Goal: Task Accomplishment & Management: Complete application form

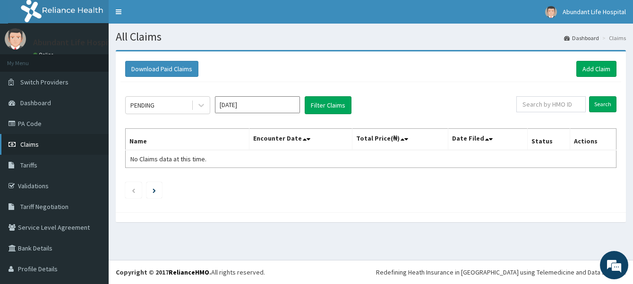
click at [47, 146] on link "Claims" at bounding box center [54, 144] width 109 height 21
click at [38, 141] on span "Claims" at bounding box center [29, 144] width 18 height 8
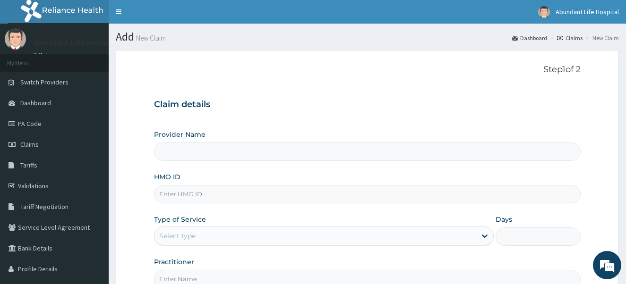
click at [187, 196] on input "HMO ID" at bounding box center [367, 194] width 427 height 18
type input "hfi/"
type input "Abundant Life Hospital Ltd."
type input "HFI/10035/B"
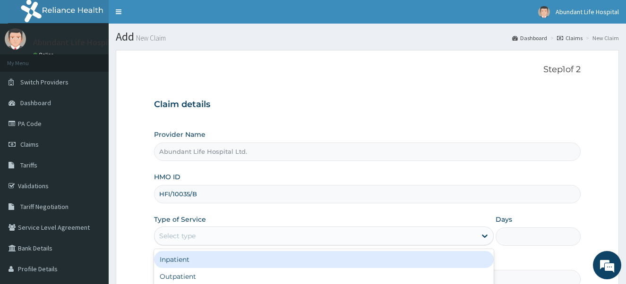
click at [239, 233] on div "Select type" at bounding box center [315, 235] width 322 height 15
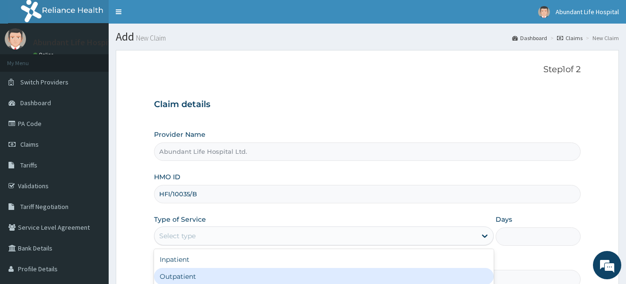
click at [225, 273] on div "Outpatient" at bounding box center [324, 276] width 340 height 17
type input "1"
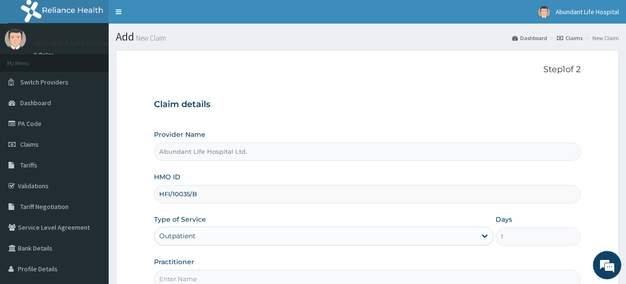
click at [221, 272] on input "Practitioner" at bounding box center [367, 279] width 427 height 18
type input "DR ADEOTAN"
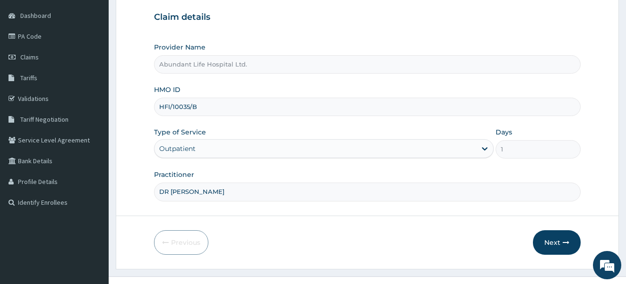
scroll to position [104, 0]
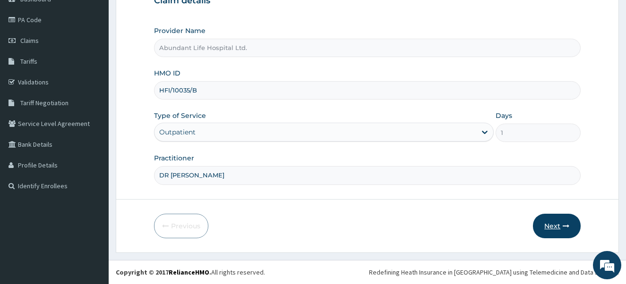
click at [554, 226] on button "Next" at bounding box center [557, 226] width 48 height 25
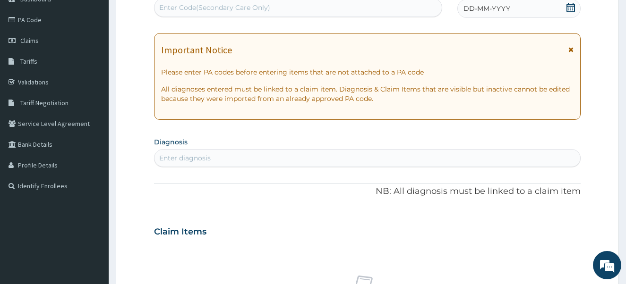
click at [491, 13] on span "DD-MM-YYYY" at bounding box center [486, 8] width 47 height 9
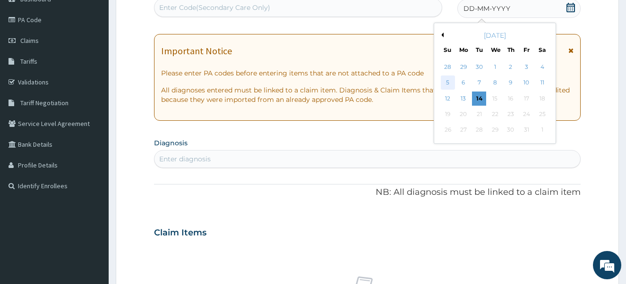
click at [448, 78] on div "5" at bounding box center [447, 83] width 14 height 14
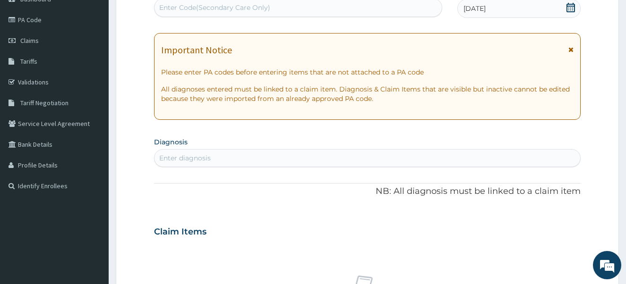
click at [364, 158] on div "Enter diagnosis" at bounding box center [367, 158] width 426 height 15
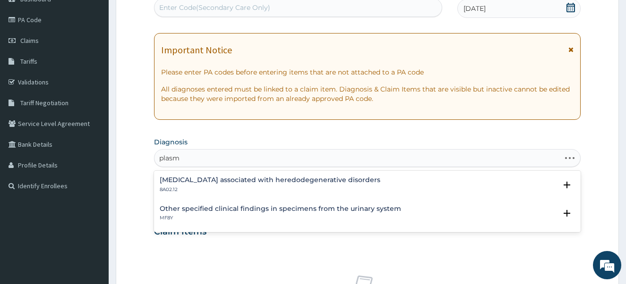
type input "plasmo"
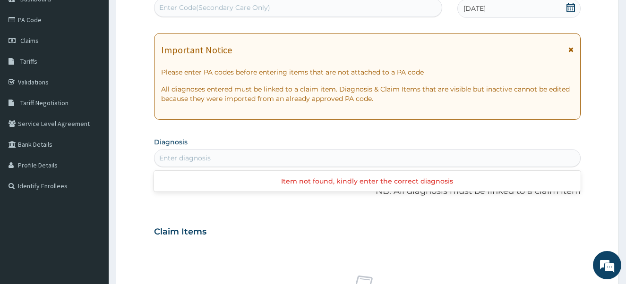
click at [188, 157] on div "Enter diagnosis" at bounding box center [367, 158] width 426 height 15
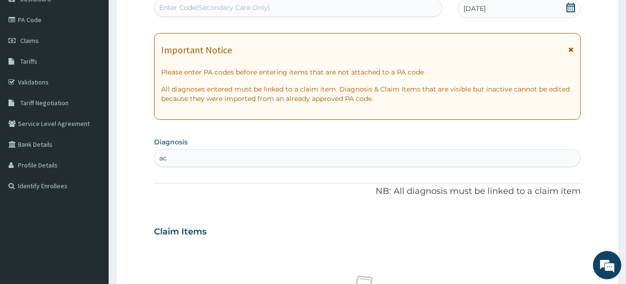
type input "a"
type input "m"
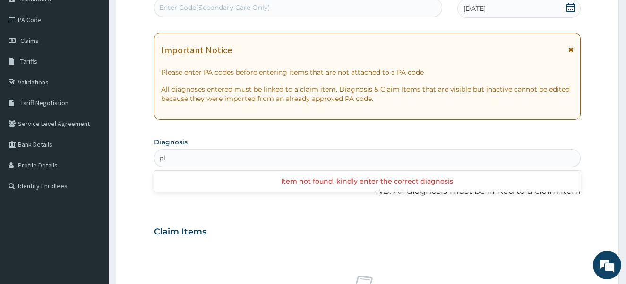
type input "p"
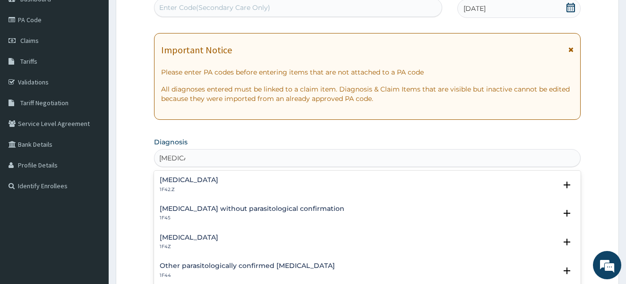
type input "malaria"
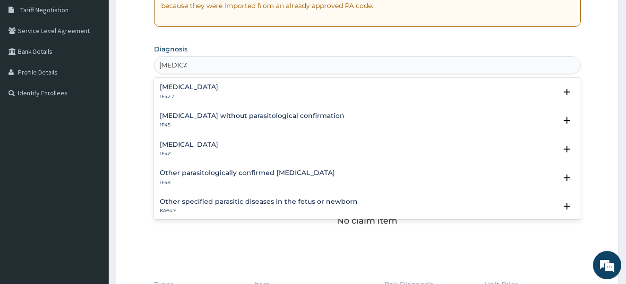
scroll to position [217, 0]
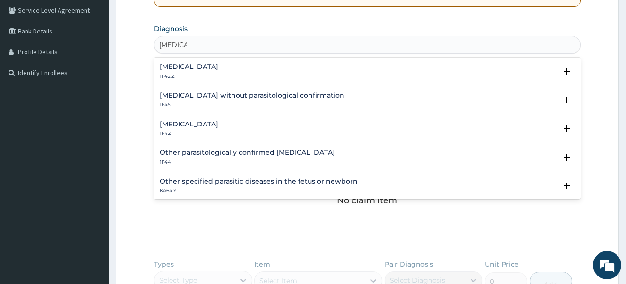
click at [201, 128] on div "Malaria, unspecified 1F4Z" at bounding box center [189, 129] width 59 height 17
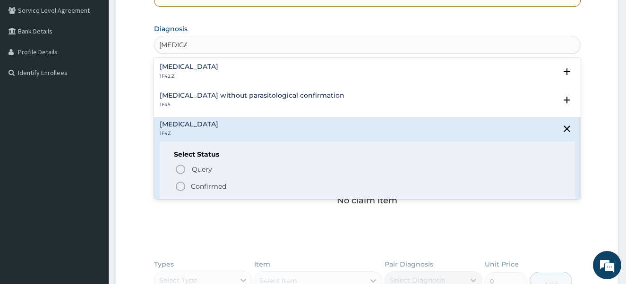
click at [182, 186] on icon "status option filled" at bounding box center [180, 186] width 11 height 11
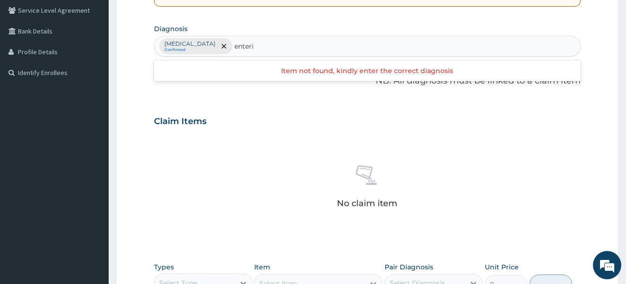
type input "enter"
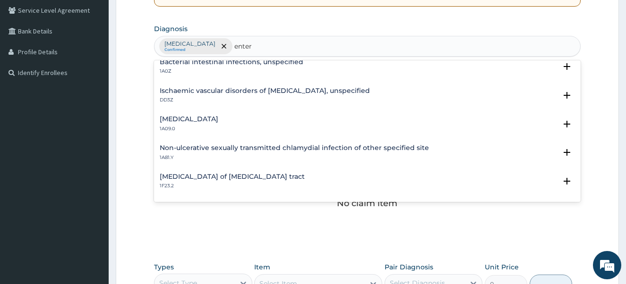
scroll to position [94, 0]
click at [182, 120] on h4 "Salmonella enteritis" at bounding box center [189, 118] width 59 height 7
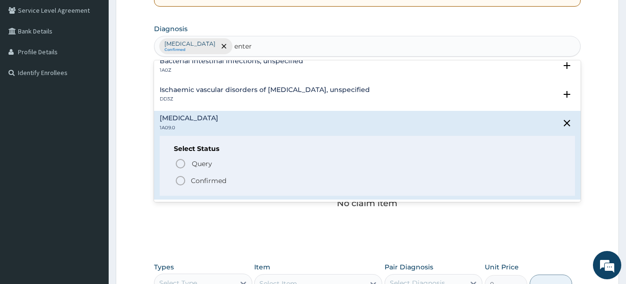
click at [179, 182] on icon "status option filled" at bounding box center [180, 180] width 11 height 11
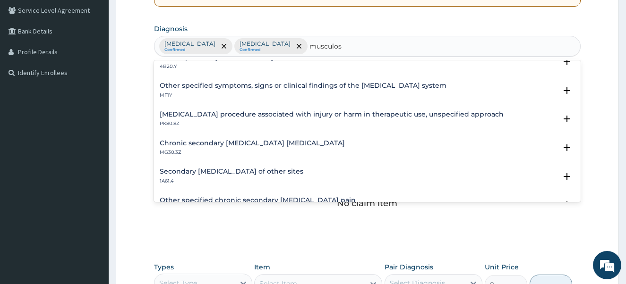
scroll to position [604, 0]
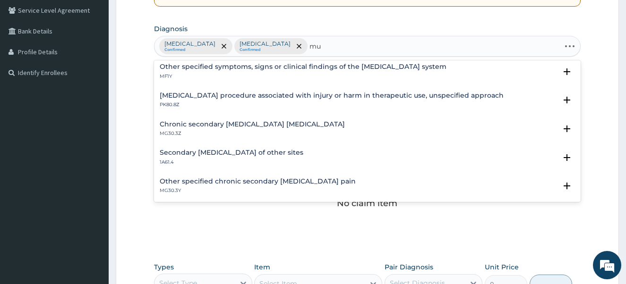
type input "m"
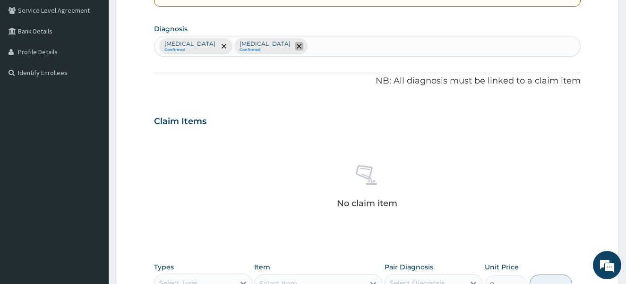
click at [301, 45] on icon "remove selection option" at bounding box center [298, 46] width 5 height 5
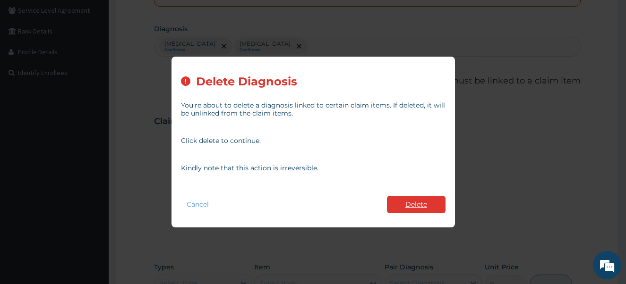
click at [431, 207] on button "Delete" at bounding box center [416, 204] width 59 height 17
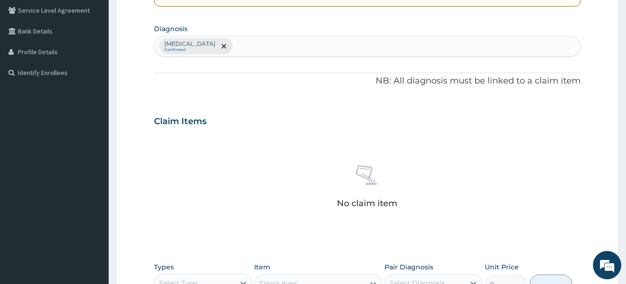
click at [292, 48] on div "Malaria, unspecified Confirmed" at bounding box center [367, 46] width 426 height 20
type input "acute"
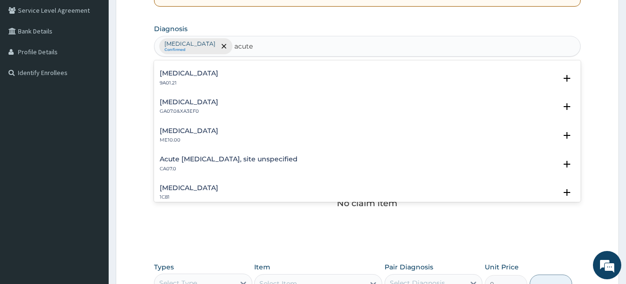
scroll to position [963, 0]
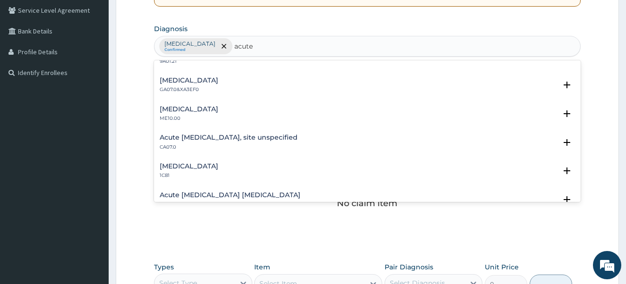
click at [288, 145] on p "CA07.0" at bounding box center [229, 147] width 138 height 7
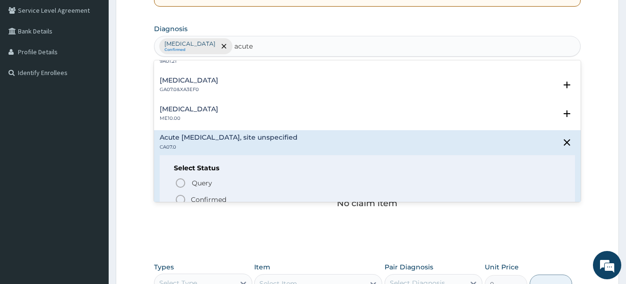
click at [197, 197] on p "Confirmed" at bounding box center [208, 199] width 35 height 9
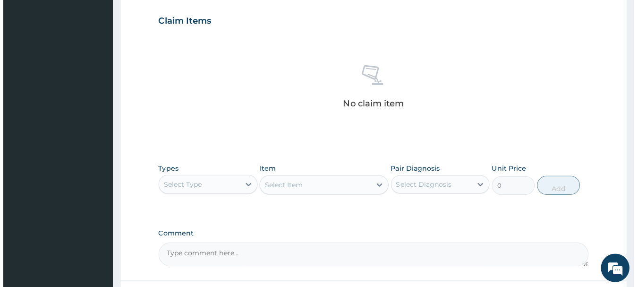
scroll to position [355, 0]
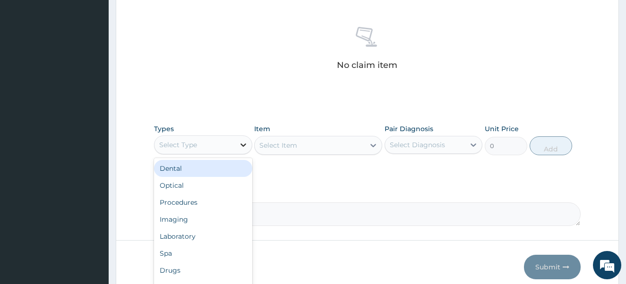
click at [235, 142] on div at bounding box center [243, 144] width 17 height 17
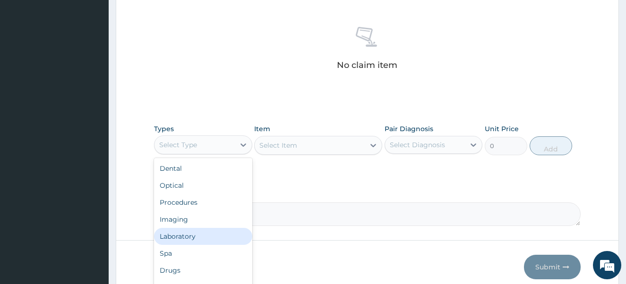
click at [233, 229] on div "Laboratory" at bounding box center [203, 236] width 98 height 17
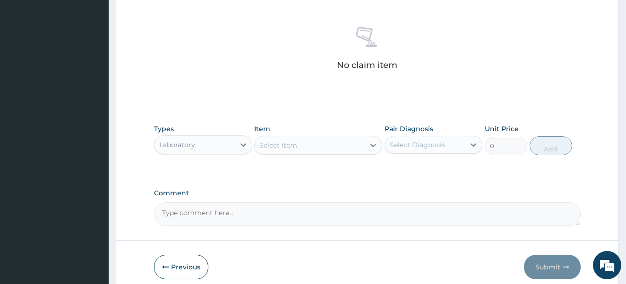
click at [304, 144] on div "Select Item" at bounding box center [309, 145] width 110 height 15
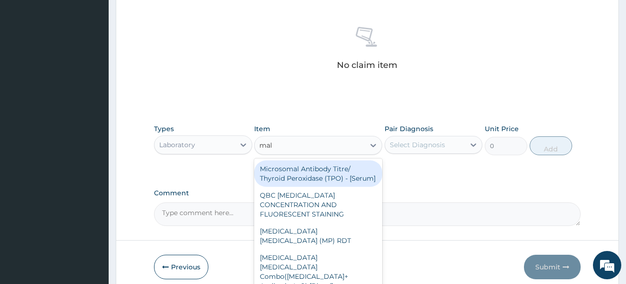
type input "mala"
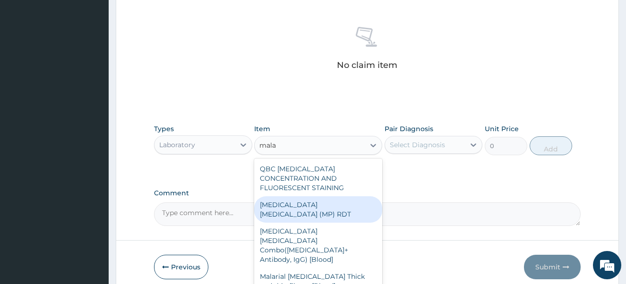
click at [314, 196] on div "[MEDICAL_DATA] [MEDICAL_DATA] (MP) RDT" at bounding box center [318, 209] width 128 height 26
type input "2000"
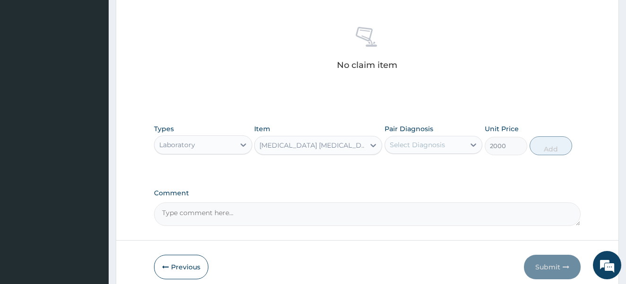
click at [426, 140] on div "Select Diagnosis" at bounding box center [416, 144] width 55 height 9
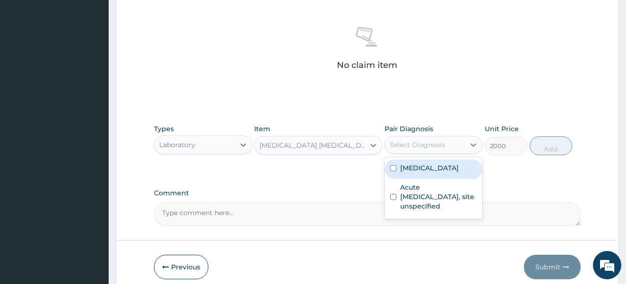
click at [428, 169] on label "[MEDICAL_DATA]" at bounding box center [429, 167] width 59 height 9
checkbox input "true"
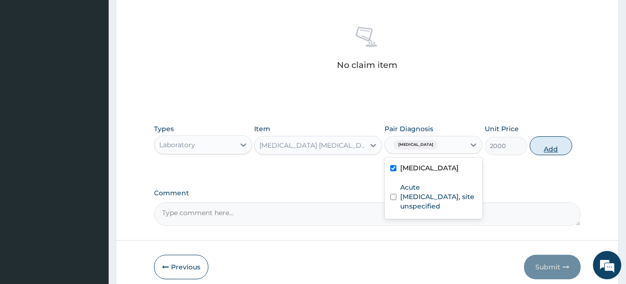
click at [543, 151] on button "Add" at bounding box center [550, 145] width 42 height 19
type input "0"
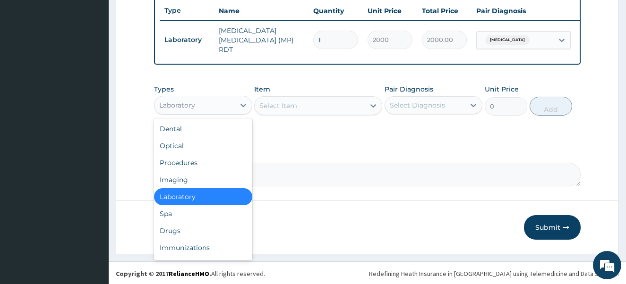
click at [205, 109] on div "Laboratory" at bounding box center [194, 105] width 80 height 15
click at [194, 229] on div "Drugs" at bounding box center [203, 230] width 98 height 17
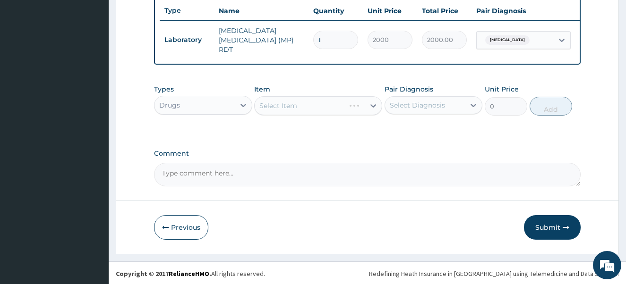
click at [313, 108] on div "Select Item" at bounding box center [318, 105] width 128 height 19
click at [313, 108] on div "Select Item" at bounding box center [309, 105] width 110 height 15
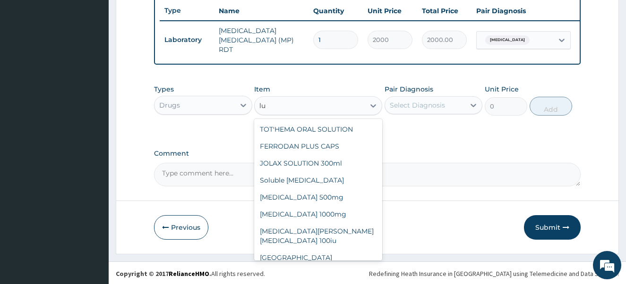
type input "l"
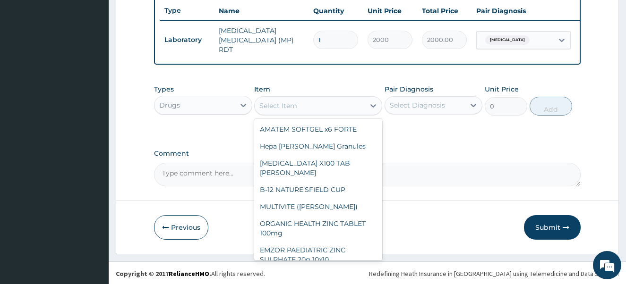
type input "x"
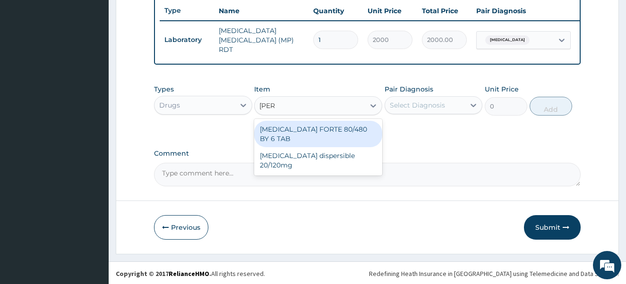
type input "coart"
click at [326, 132] on div "[MEDICAL_DATA] FORTE 80/480 BY 6 TAB" at bounding box center [318, 134] width 128 height 26
type input "449.35"
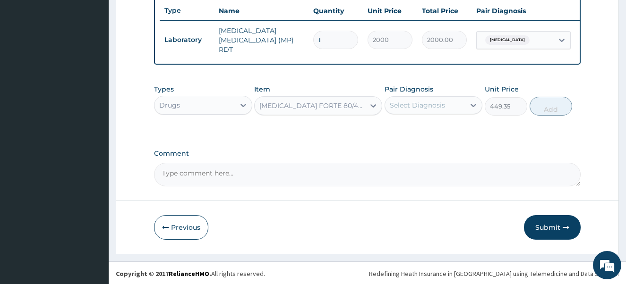
click at [429, 106] on div "Select Diagnosis" at bounding box center [416, 105] width 55 height 9
drag, startPoint x: 429, startPoint y: 106, endPoint x: 410, endPoint y: 105, distance: 18.4
click at [410, 105] on div "Select Diagnosis" at bounding box center [416, 105] width 55 height 9
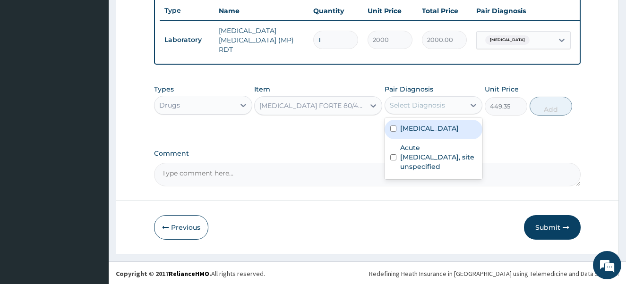
click at [414, 136] on div "[MEDICAL_DATA]" at bounding box center [433, 129] width 98 height 19
checkbox input "true"
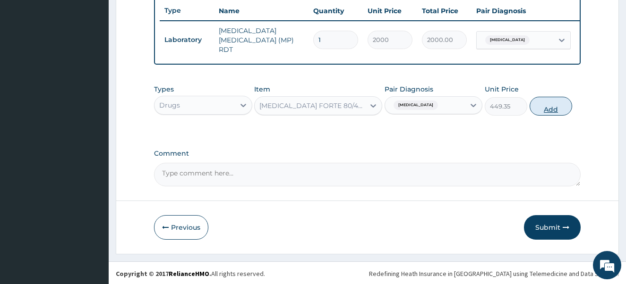
click at [563, 107] on button "Add" at bounding box center [550, 106] width 42 height 19
type input "0"
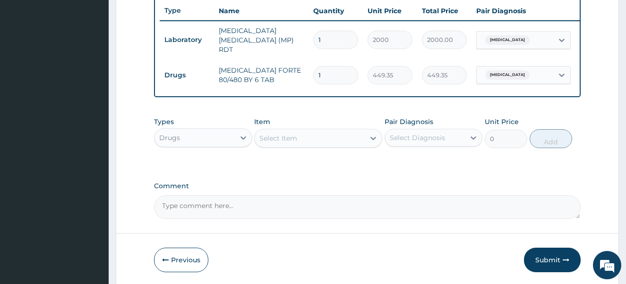
click at [334, 69] on input "1" at bounding box center [335, 75] width 45 height 18
type input "0.00"
type input "6"
type input "2696.10"
type input "6"
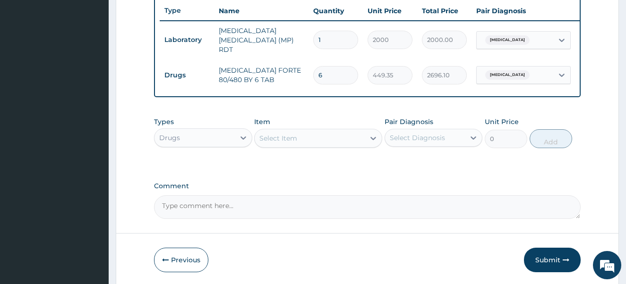
click at [221, 144] on div "Drugs" at bounding box center [194, 137] width 80 height 15
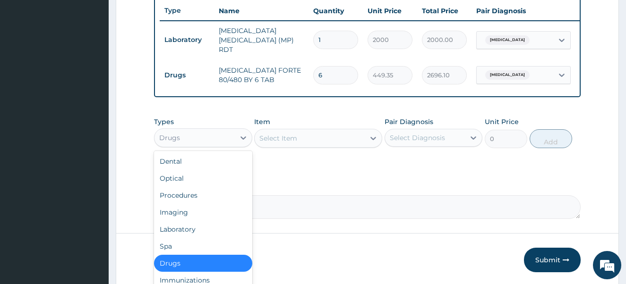
click at [288, 139] on div "Select Item" at bounding box center [278, 138] width 38 height 9
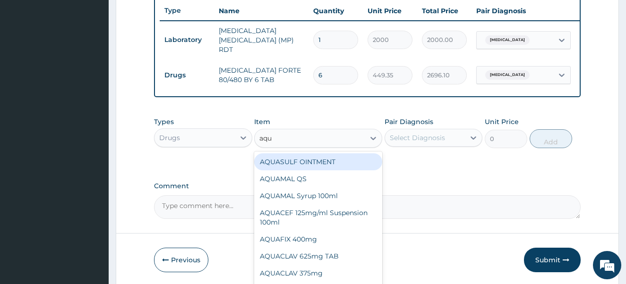
type input "aqua"
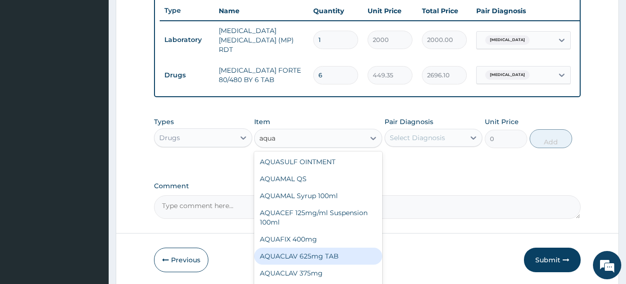
click at [323, 257] on div "AQUACLAV 625mg TAB" at bounding box center [318, 256] width 128 height 17
type input "242.4125"
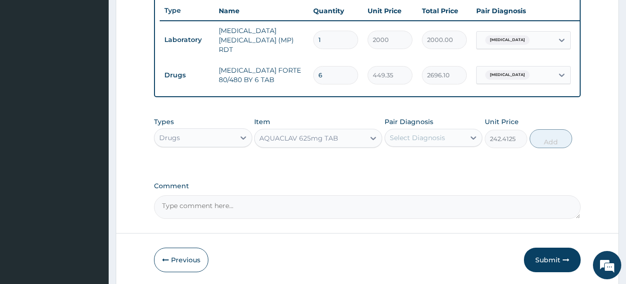
click at [427, 135] on div "Select Diagnosis" at bounding box center [416, 137] width 55 height 9
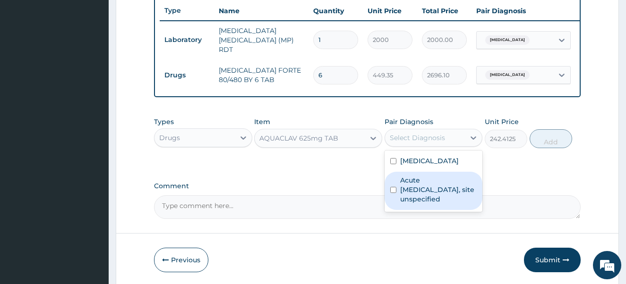
click at [427, 188] on label "Acute upper respiratory infection, site unspecified" at bounding box center [438, 190] width 77 height 28
checkbox input "true"
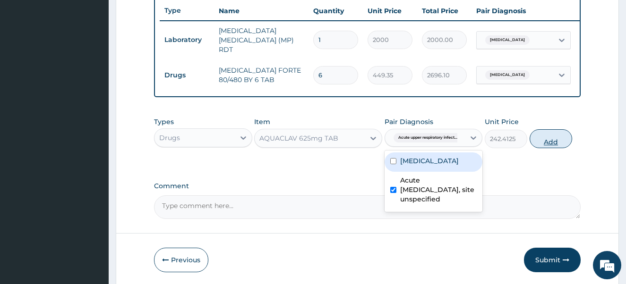
click at [549, 144] on button "Add" at bounding box center [550, 138] width 42 height 19
type input "0"
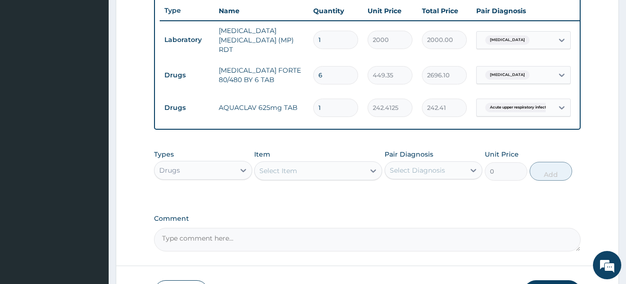
type input "0.00"
type input "2"
type input "484.82"
type input "20"
type input "4848.25"
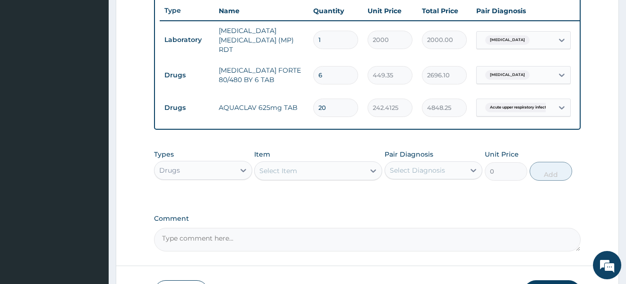
type input "20"
click at [338, 154] on div "Item Select Item" at bounding box center [318, 165] width 128 height 31
click at [328, 166] on div "Select Item" at bounding box center [309, 170] width 110 height 15
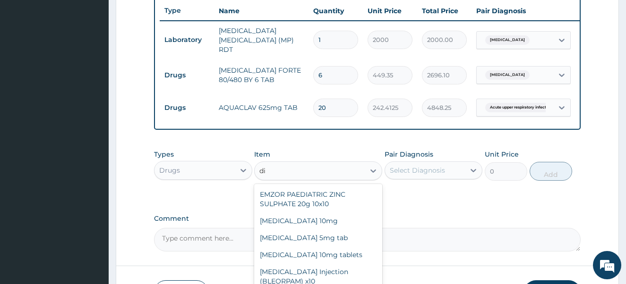
type input "d"
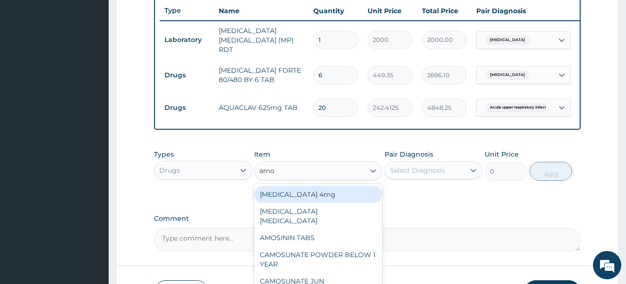
type input "amok"
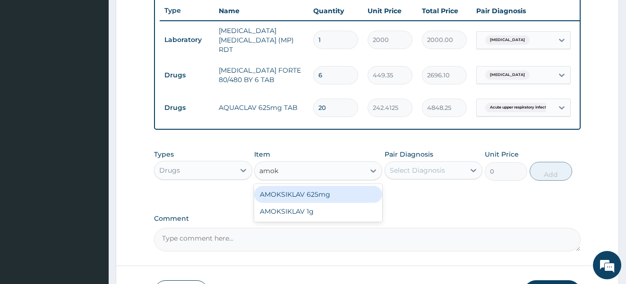
click at [320, 195] on div "AMOKSIKLAV 625mg" at bounding box center [318, 194] width 128 height 17
type input "650.375"
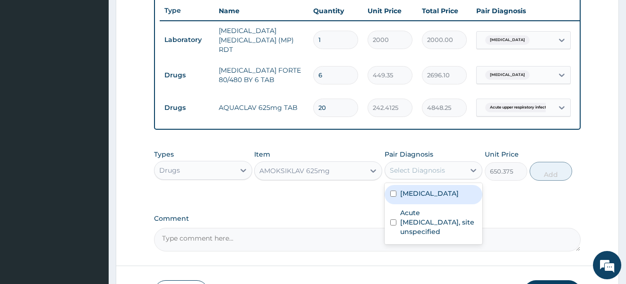
click at [391, 170] on div "Select Diagnosis" at bounding box center [416, 170] width 55 height 9
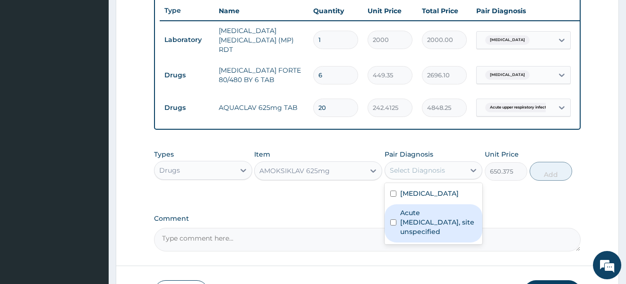
click at [418, 217] on label "Acute upper respiratory infection, site unspecified" at bounding box center [438, 222] width 77 height 28
checkbox input "true"
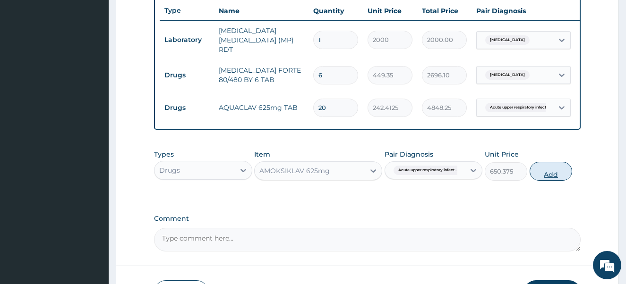
click at [546, 176] on button "Add" at bounding box center [550, 171] width 42 height 19
type input "0"
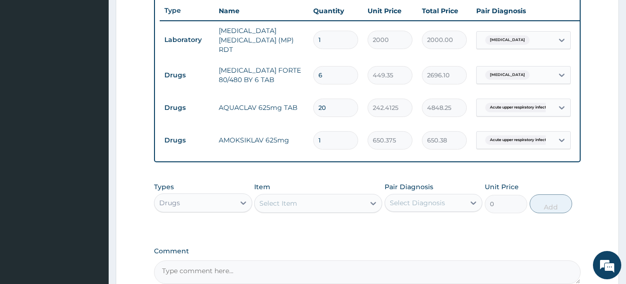
type input "14"
type input "9105.25"
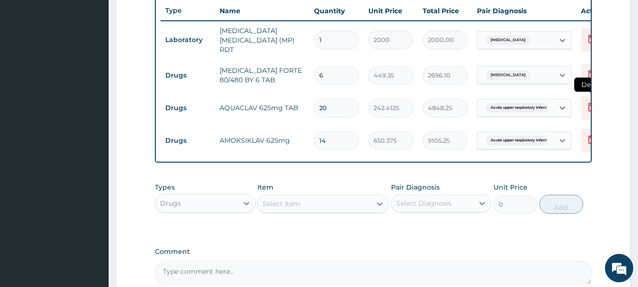
type input "14"
click at [587, 101] on icon at bounding box center [590, 106] width 11 height 11
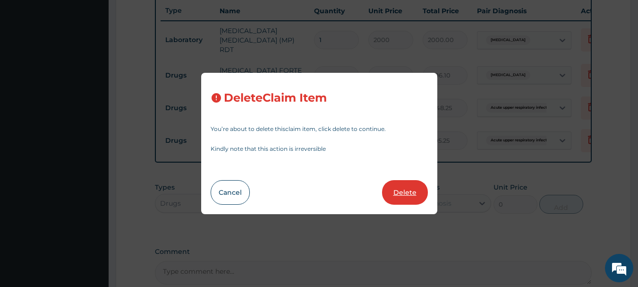
click at [403, 191] on button "Delete" at bounding box center [405, 192] width 46 height 25
type input "14"
type input "650.375"
type input "9105.25"
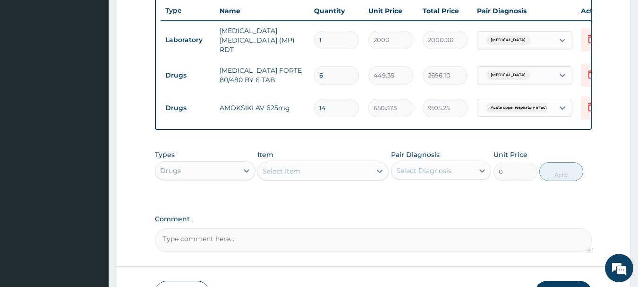
click at [314, 178] on div "Select Item" at bounding box center [314, 170] width 113 height 15
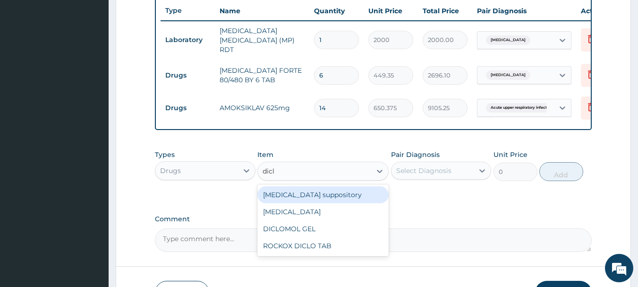
type input "diclo"
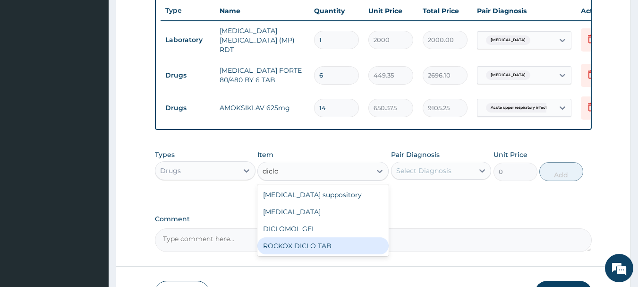
click at [317, 250] on div "ROCKOX DICLO TAB" at bounding box center [322, 245] width 131 height 17
type input "82.775"
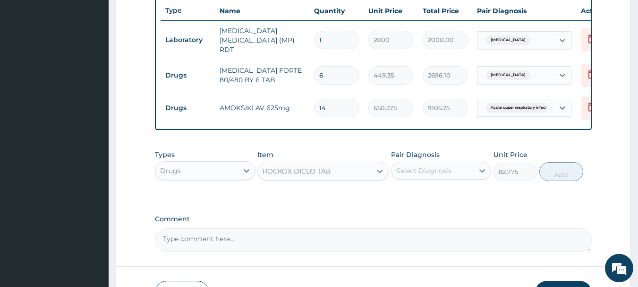
click at [424, 181] on div "Pair Diagnosis Select Diagnosis" at bounding box center [441, 165] width 101 height 31
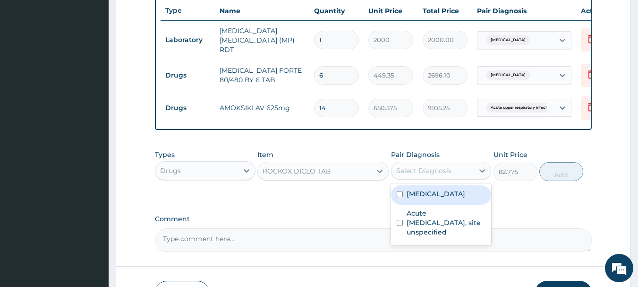
click at [424, 175] on div "Select Diagnosis" at bounding box center [423, 170] width 55 height 9
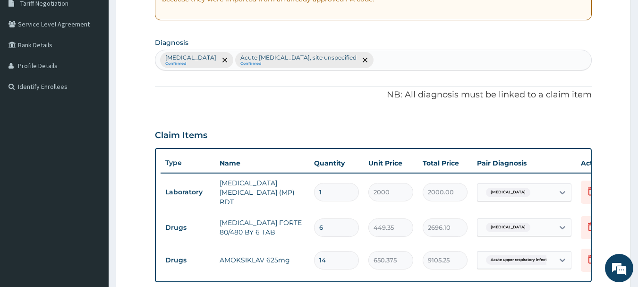
scroll to position [179, 0]
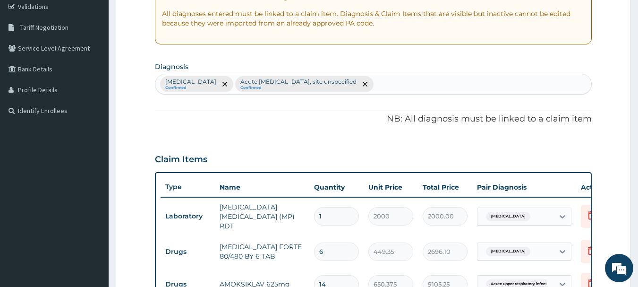
click at [429, 83] on div "Malaria, unspecified Confirmed Acute upper respiratory infection, site unspecif…" at bounding box center [373, 84] width 436 height 20
type input "musculo"
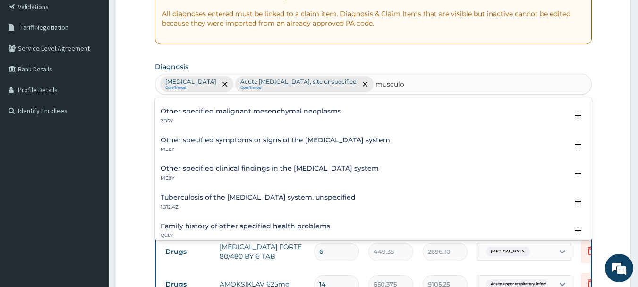
scroll to position [170, 0]
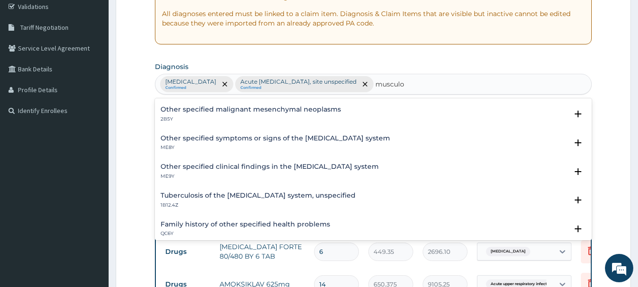
click at [341, 131] on div "Other specified symptoms or signs of the musculoskeletal system ME8Y Select Sta…" at bounding box center [373, 145] width 437 height 29
click at [338, 139] on h4 "Other specified symptoms or signs of the musculoskeletal system" at bounding box center [275, 138] width 229 height 7
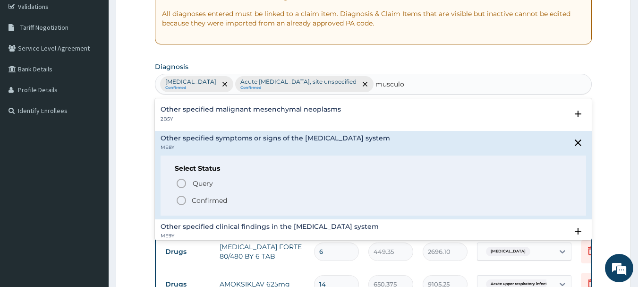
drag, startPoint x: 338, startPoint y: 139, endPoint x: 189, endPoint y: 201, distance: 161.7
click at [189, 201] on div "Other specified symptoms or signs of the musculoskeletal system ME8Y Select Sta…" at bounding box center [374, 175] width 426 height 81
click at [189, 201] on span "Confirmed" at bounding box center [374, 200] width 397 height 11
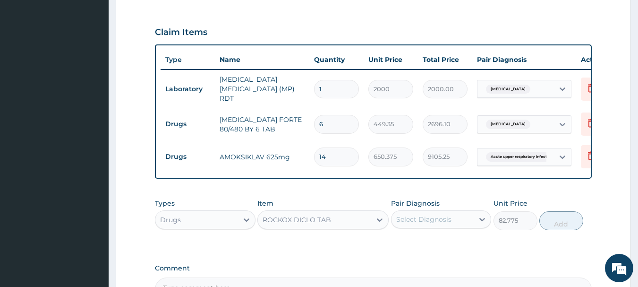
scroll to position [330, 0]
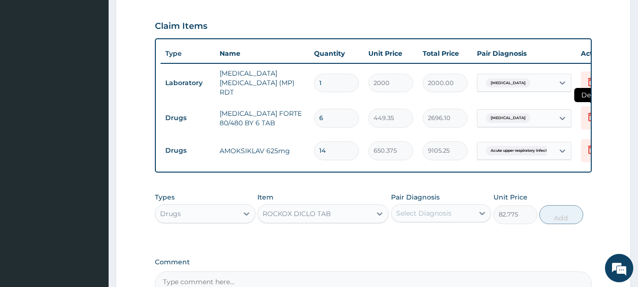
click at [585, 112] on icon at bounding box center [590, 116] width 11 height 11
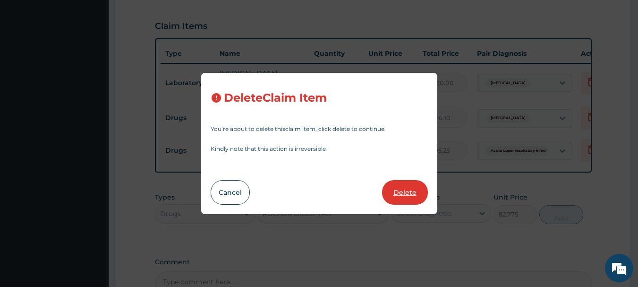
click at [401, 192] on button "Delete" at bounding box center [405, 192] width 46 height 25
type input "14"
type input "650.375"
type input "9105.25"
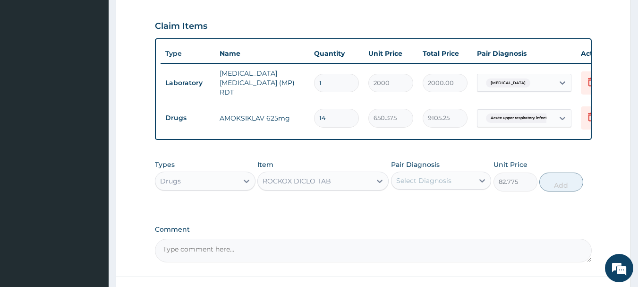
click at [277, 184] on div "ROCKOX DICLO TAB" at bounding box center [296, 180] width 68 height 9
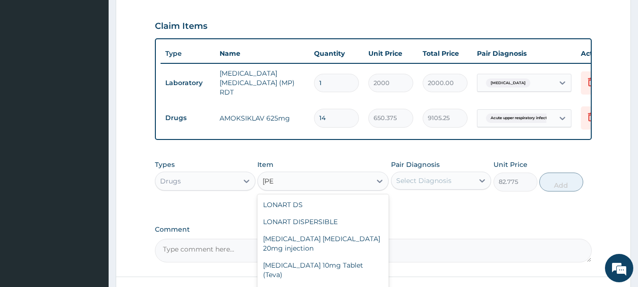
scroll to position [0, 0]
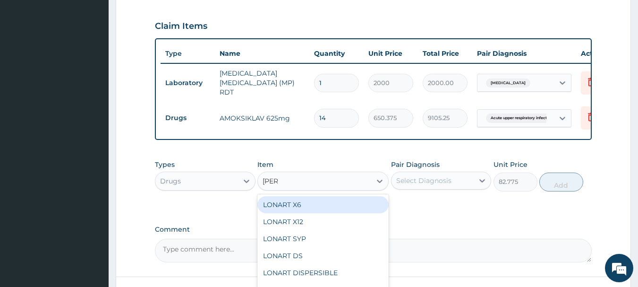
type input "lonar"
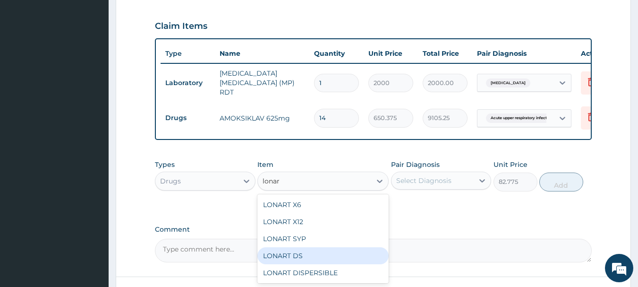
click at [284, 255] on div "LONART DS" at bounding box center [322, 255] width 131 height 17
type input "473"
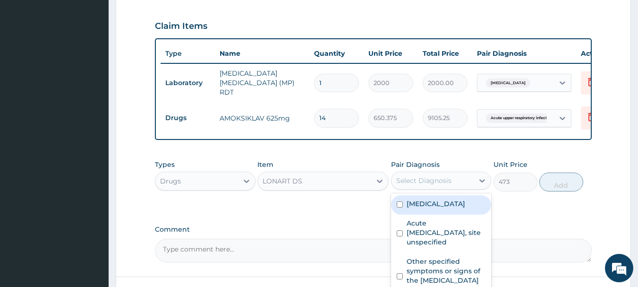
click at [432, 181] on div "Select Diagnosis" at bounding box center [423, 180] width 55 height 9
click at [439, 203] on label "[MEDICAL_DATA]" at bounding box center [435, 203] width 59 height 9
checkbox input "true"
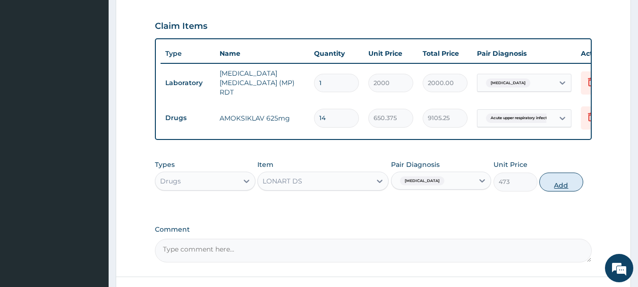
click at [567, 184] on button "Add" at bounding box center [561, 181] width 44 height 19
type input "0"
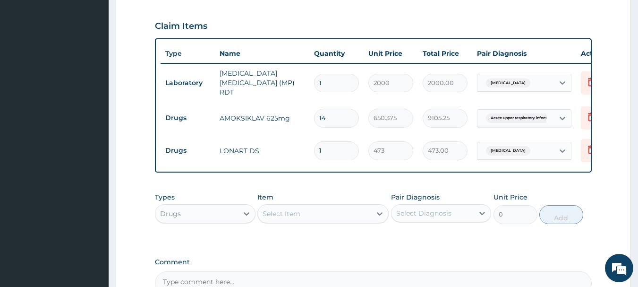
type input "0.00"
type input "6"
type input "2838.00"
type input "6"
click at [301, 221] on div "Select Item" at bounding box center [314, 213] width 113 height 15
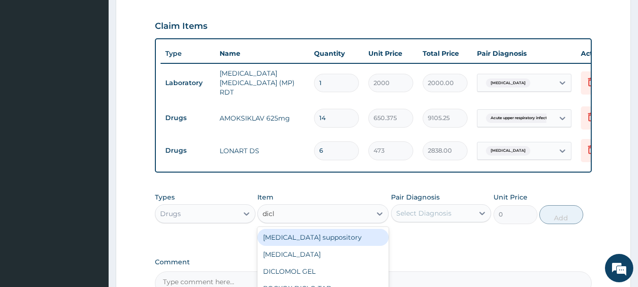
type input "diclo"
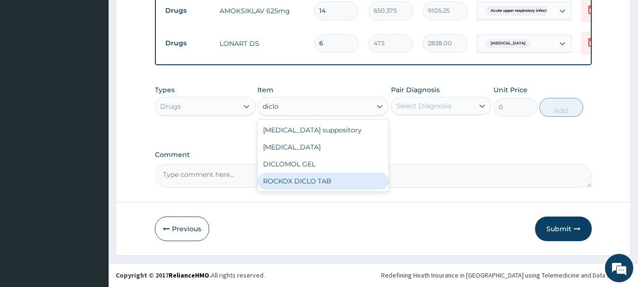
click at [304, 178] on div "ROCKOX DICLO TAB" at bounding box center [322, 180] width 131 height 17
type input "82.775"
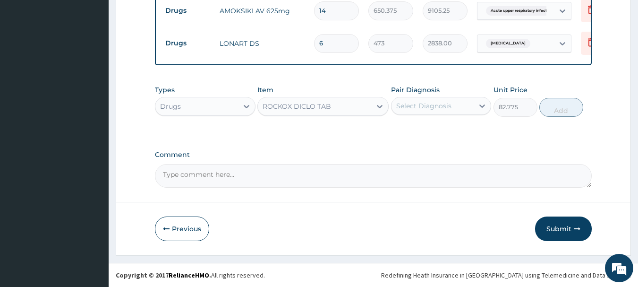
click at [433, 110] on div "Select Diagnosis" at bounding box center [423, 105] width 55 height 9
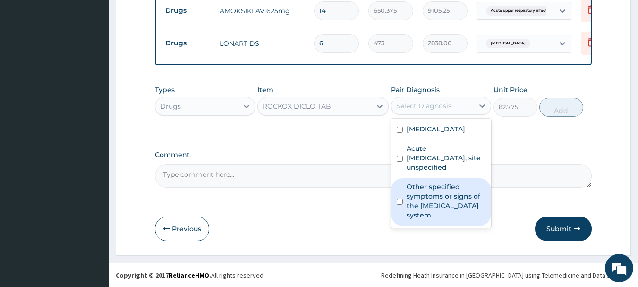
click at [428, 190] on label "Other specified symptoms or signs of the musculoskeletal system" at bounding box center [445, 201] width 79 height 38
checkbox input "true"
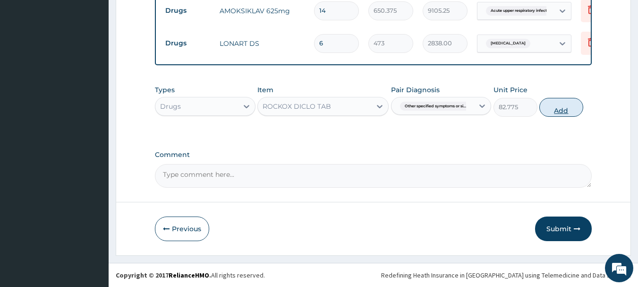
click at [550, 110] on button "Add" at bounding box center [561, 107] width 44 height 19
type input "0"
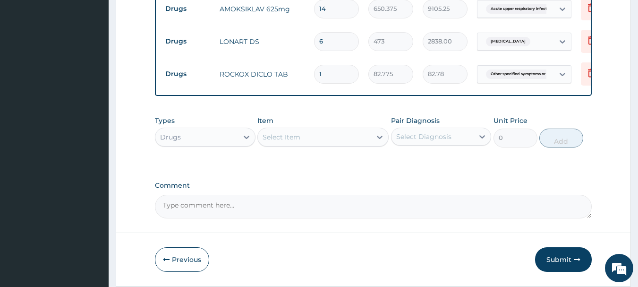
type input "10"
type input "827.75"
type input "10"
click at [344, 117] on div "Types Drugs Item Select Item Pair Diagnosis Select Diagnosis Unit Price 0 Add" at bounding box center [373, 131] width 437 height 41
click at [330, 137] on div "Select Item" at bounding box center [314, 136] width 113 height 15
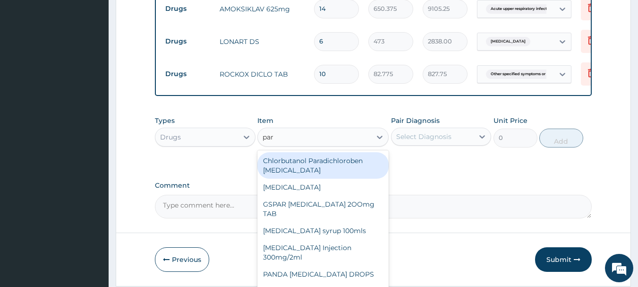
type input "para"
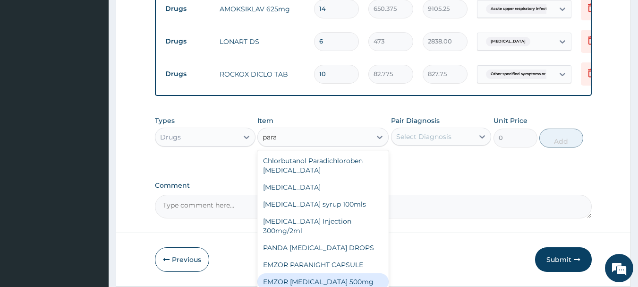
scroll to position [26, 0]
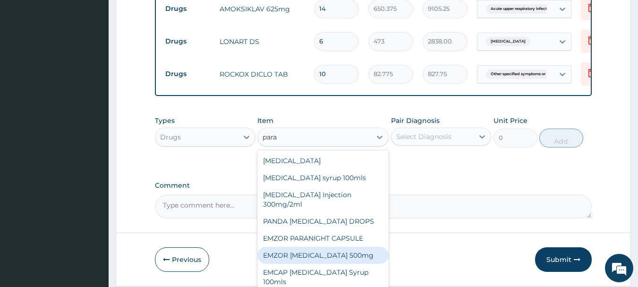
click at [302, 256] on div "EMZOR [MEDICAL_DATA] 500mg" at bounding box center [322, 254] width 131 height 17
type input "23.65"
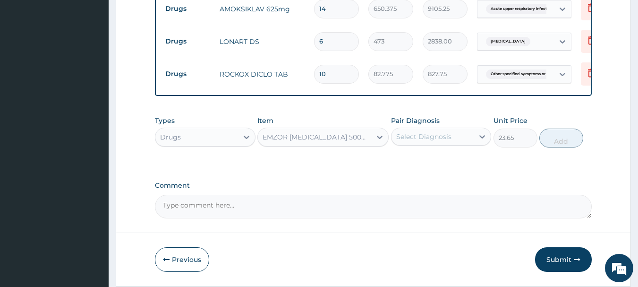
click at [460, 139] on div "Select Diagnosis" at bounding box center [432, 136] width 83 height 15
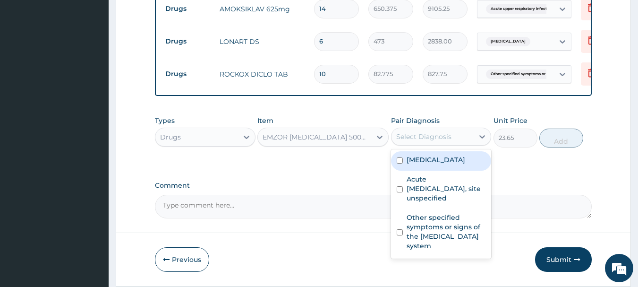
click at [436, 163] on label "[MEDICAL_DATA]" at bounding box center [435, 159] width 59 height 9
checkbox input "true"
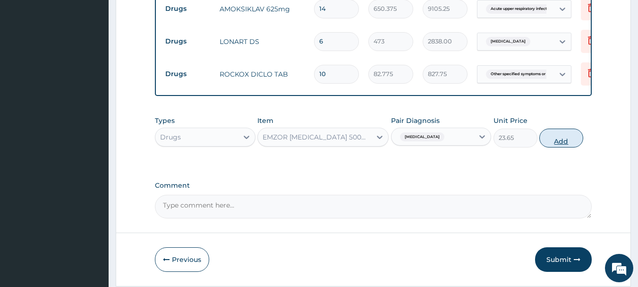
click at [554, 141] on button "Add" at bounding box center [561, 137] width 44 height 19
type input "0"
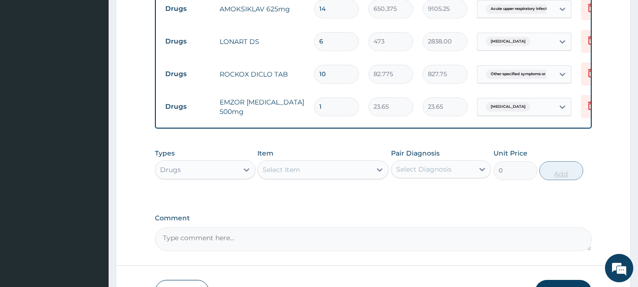
type input "18"
type input "425.70"
type input "18"
click at [271, 174] on div "Select Item" at bounding box center [281, 169] width 38 height 9
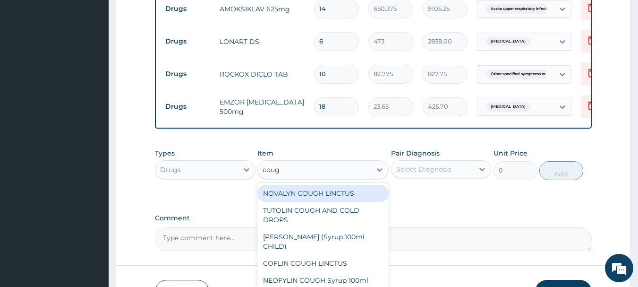
type input "cough"
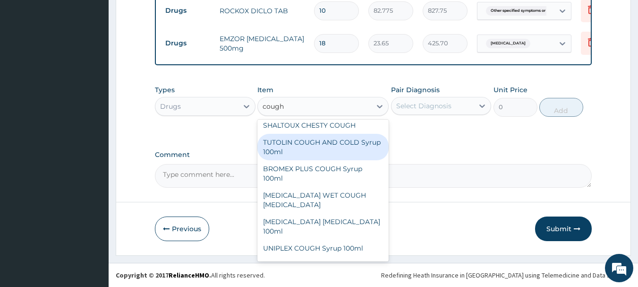
scroll to position [113, 0]
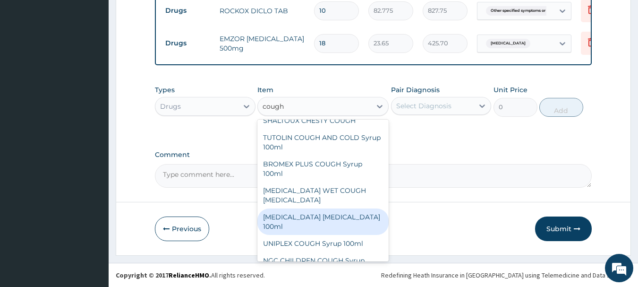
click at [312, 208] on div "[MEDICAL_DATA] [MEDICAL_DATA] 100ml" at bounding box center [322, 221] width 131 height 26
type input "1773.75"
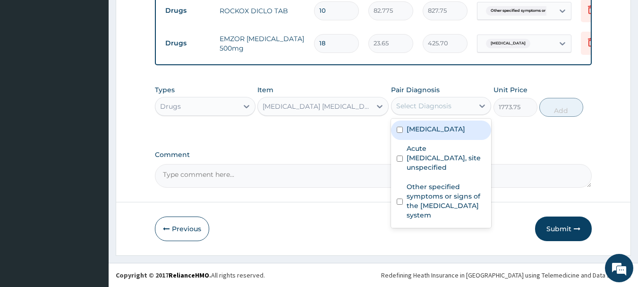
click at [465, 106] on div "Select Diagnosis" at bounding box center [432, 105] width 83 height 15
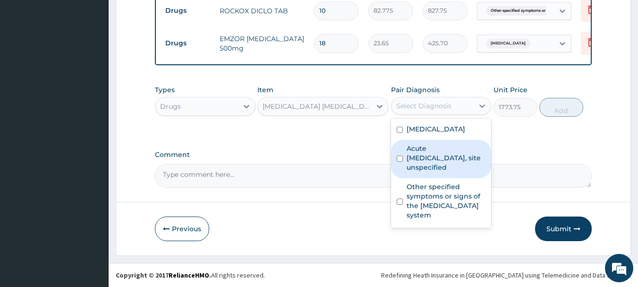
click at [421, 162] on label "Acute upper respiratory infection, site unspecified" at bounding box center [445, 158] width 79 height 28
checkbox input "true"
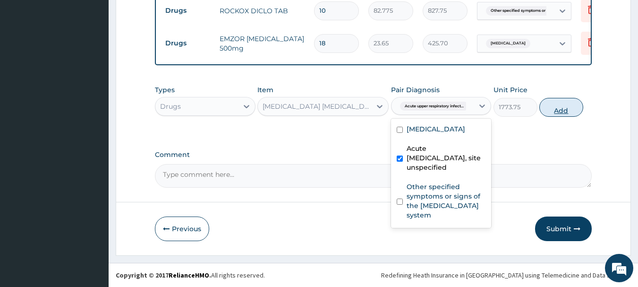
click at [557, 112] on button "Add" at bounding box center [561, 107] width 44 height 19
type input "0"
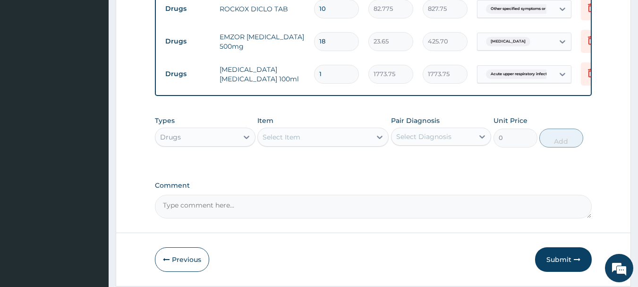
click at [293, 137] on div "Select Item" at bounding box center [281, 136] width 38 height 9
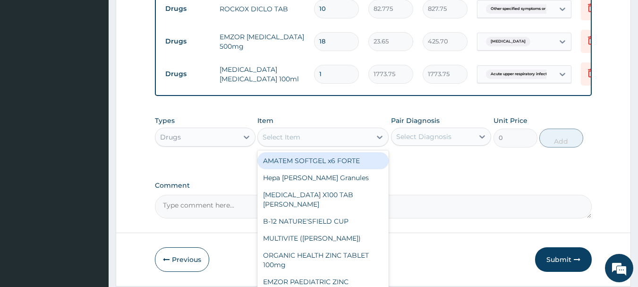
click at [209, 139] on div "Drugs" at bounding box center [196, 136] width 83 height 15
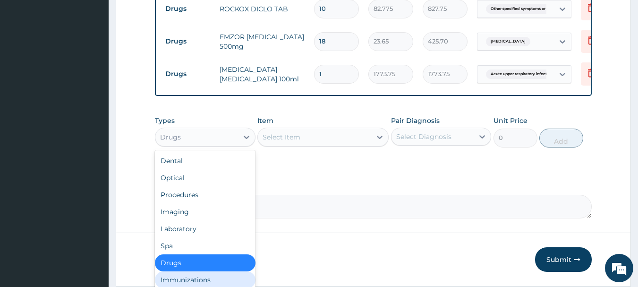
scroll to position [32, 0]
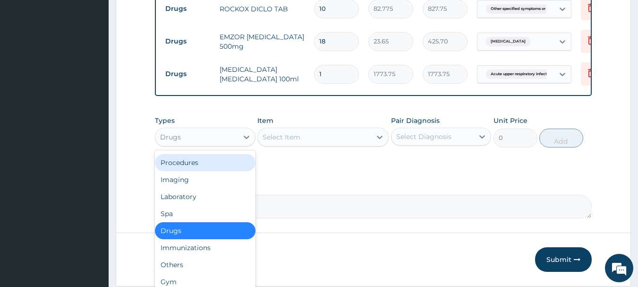
click at [187, 167] on div "Procedures" at bounding box center [205, 162] width 101 height 17
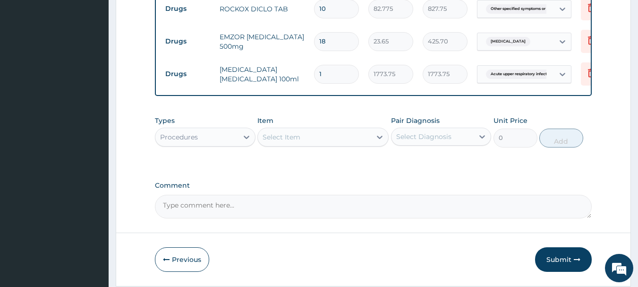
click at [343, 134] on div "Select Item" at bounding box center [314, 136] width 113 height 15
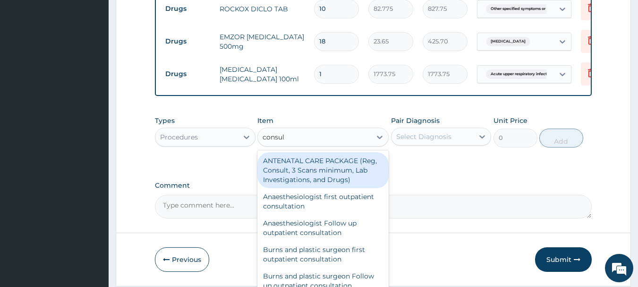
type input "consult"
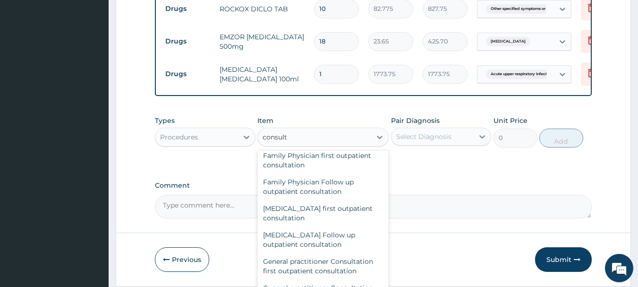
scroll to position [435, 0]
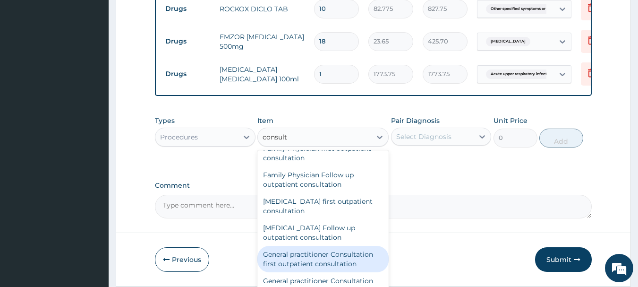
click at [305, 262] on div "General practitioner Consultation first outpatient consultation" at bounding box center [322, 258] width 131 height 26
type input "4000"
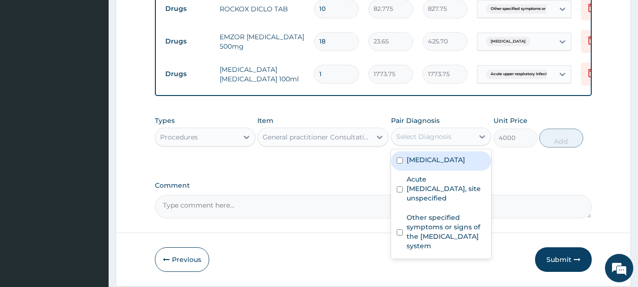
click at [436, 136] on div "Select Diagnosis" at bounding box center [423, 136] width 55 height 9
click at [415, 158] on label "[MEDICAL_DATA]" at bounding box center [435, 159] width 59 height 9
checkbox input "true"
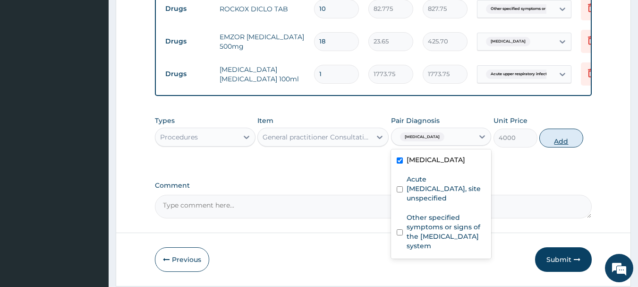
click at [559, 143] on button "Add" at bounding box center [561, 137] width 44 height 19
type input "0"
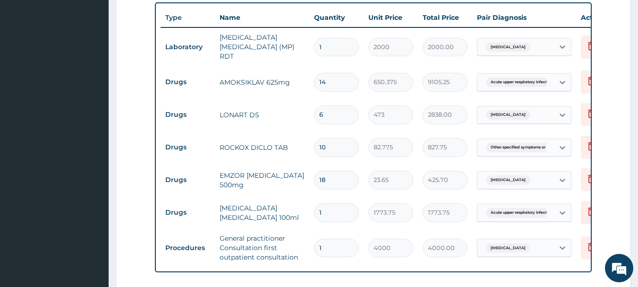
scroll to position [575, 0]
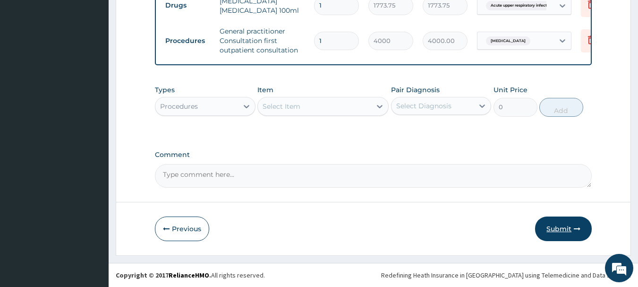
click at [563, 228] on button "Submit" at bounding box center [563, 228] width 57 height 25
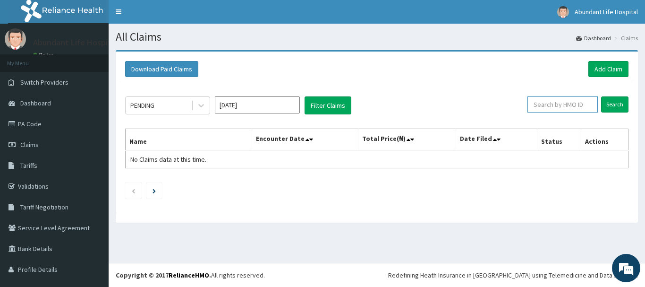
click at [576, 109] on input "text" at bounding box center [562, 104] width 70 height 16
click at [164, 104] on div "PENDING" at bounding box center [159, 105] width 66 height 15
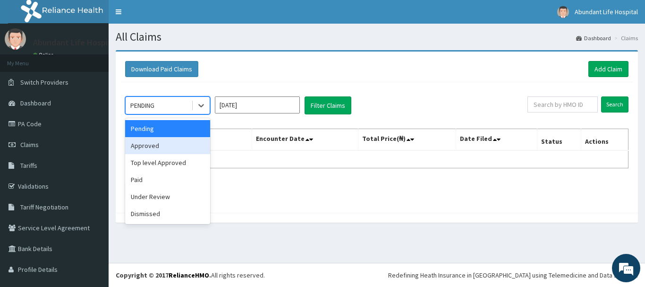
click at [161, 145] on div "Approved" at bounding box center [167, 145] width 85 height 17
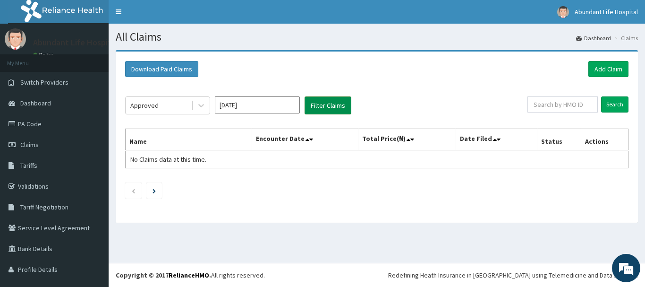
click at [321, 103] on button "Filter Claims" at bounding box center [328, 105] width 47 height 18
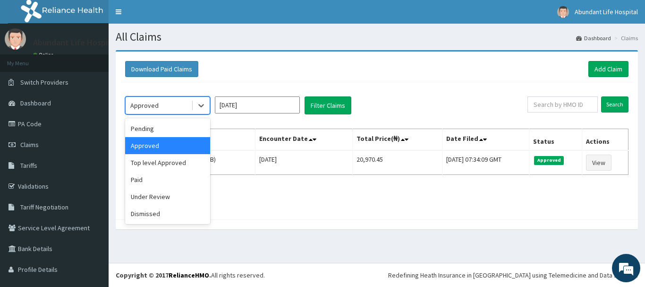
click at [158, 104] on div "Approved" at bounding box center [159, 105] width 66 height 15
click at [420, 122] on div "option Approved, selected. option Pending focused, 1 of 6. 6 results available.…" at bounding box center [376, 148] width 513 height 132
click at [152, 105] on div "Approved" at bounding box center [144, 105] width 28 height 9
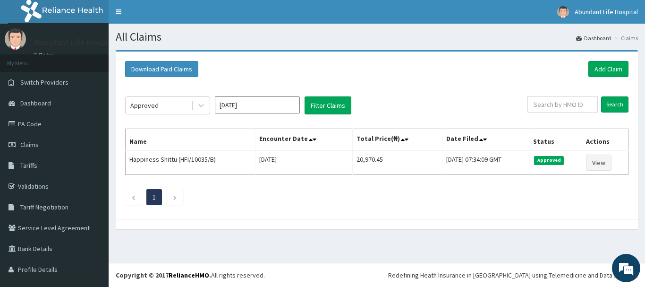
click at [212, 85] on div "Approved Oct 2025 Filter Claims Search Name Encounter Date Total Price(₦) Date …" at bounding box center [376, 148] width 513 height 132
click at [43, 144] on link "Claims" at bounding box center [54, 144] width 109 height 21
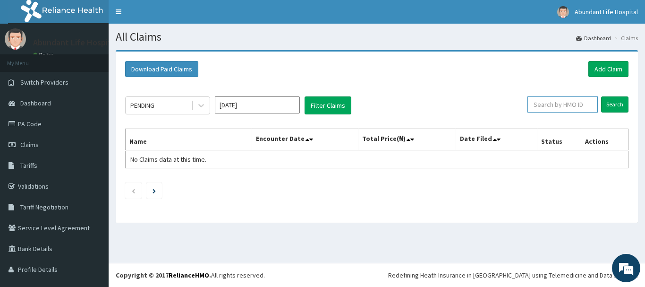
click at [552, 107] on input "text" at bounding box center [562, 104] width 70 height 16
type input "hfi/10035/c"
click at [610, 101] on input "Search" at bounding box center [614, 104] width 27 height 16
click at [612, 63] on link "Add Claim" at bounding box center [608, 69] width 40 height 16
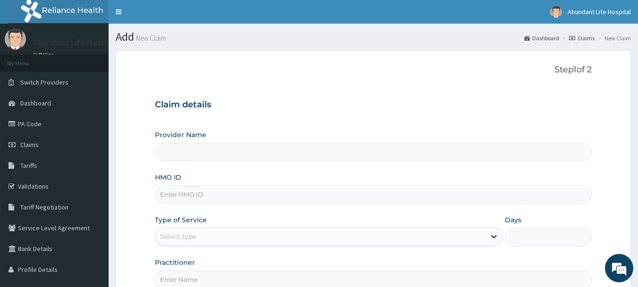
drag, startPoint x: 422, startPoint y: 204, endPoint x: 420, endPoint y: 198, distance: 5.8
click at [421, 191] on div "Provider Name HMO ID Type of Service Select type Days Practitioner" at bounding box center [373, 209] width 437 height 159
type input "Abundant Life Hospital Ltd."
click at [420, 198] on input "HMO ID" at bounding box center [373, 194] width 437 height 18
type input "hfi/10035/c"
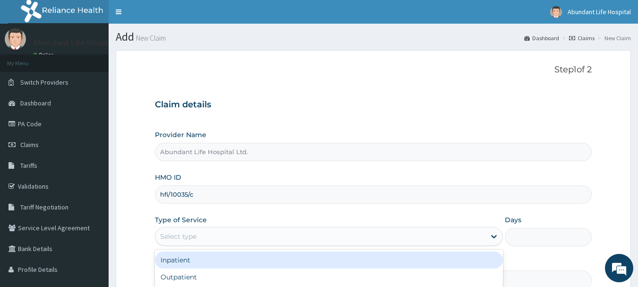
click at [393, 241] on div "Select type" at bounding box center [320, 235] width 330 height 15
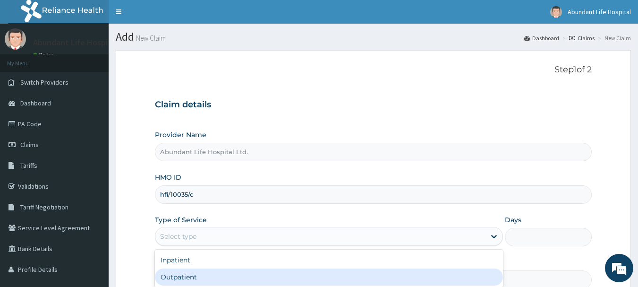
click at [344, 272] on div "Outpatient" at bounding box center [329, 276] width 348 height 17
type input "1"
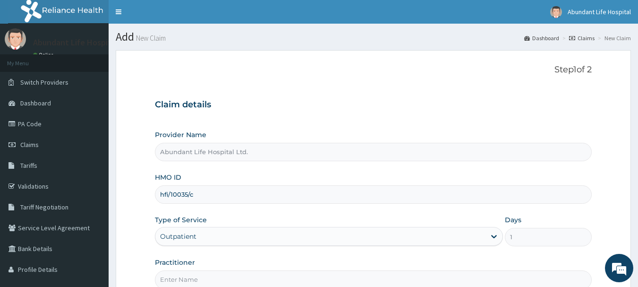
click at [410, 278] on input "Practitioner" at bounding box center [373, 279] width 437 height 18
type input "DR [PERSON_NAME]"
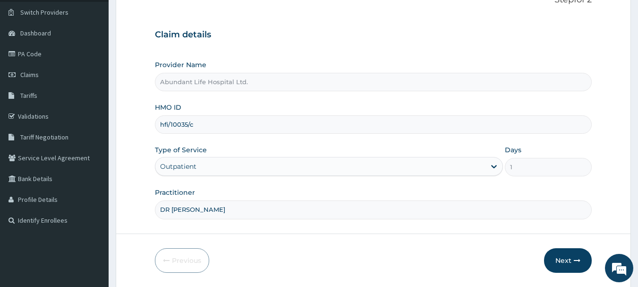
scroll to position [102, 0]
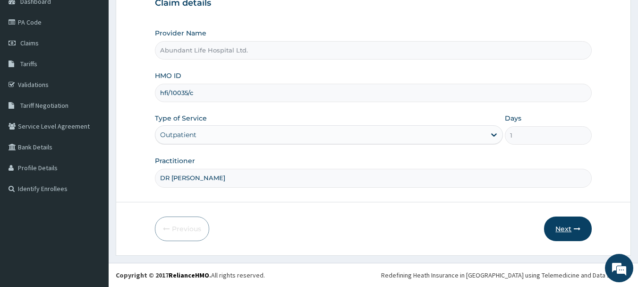
click at [568, 229] on button "Next" at bounding box center [568, 228] width 48 height 25
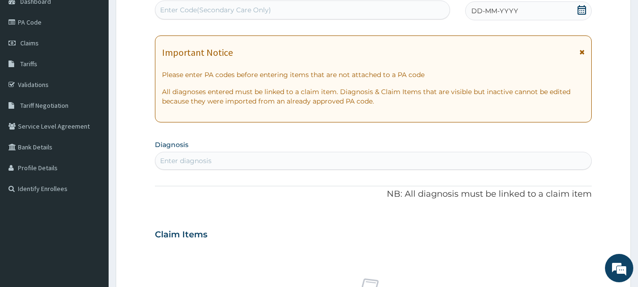
click at [485, 13] on span "DD-MM-YYYY" at bounding box center [494, 10] width 47 height 9
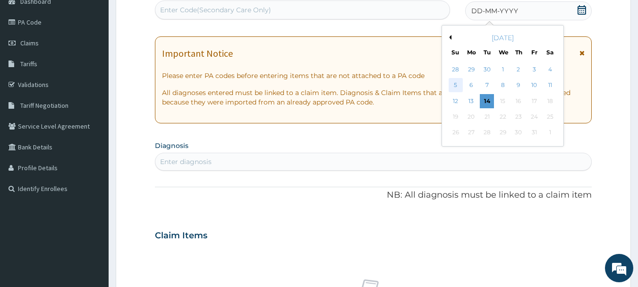
click at [450, 82] on div "5" at bounding box center [455, 85] width 14 height 14
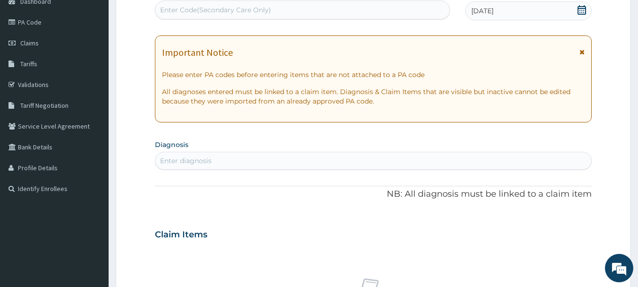
click at [233, 156] on div "Enter diagnosis" at bounding box center [373, 160] width 436 height 15
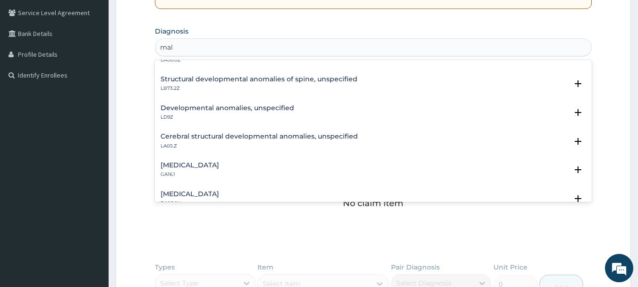
scroll to position [44, 0]
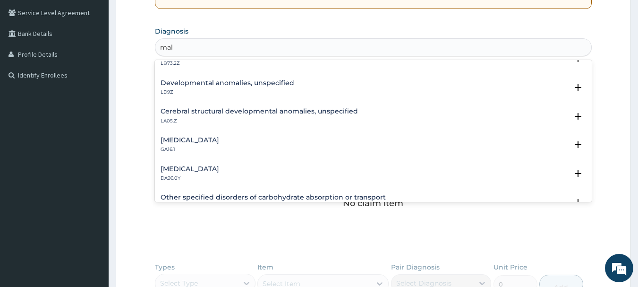
click at [583, 195] on div "Other specified disorders of carbohydrate absorption or transport 5C61.Y Select…" at bounding box center [373, 204] width 437 height 29
click at [583, 194] on div "Other specified disorders of carbohydrate absorption or transport 5C61.Y Select…" at bounding box center [373, 204] width 437 height 29
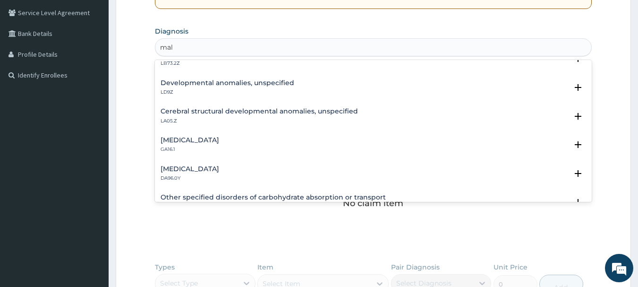
click at [583, 194] on div "Other specified disorders of carbohydrate absorption or transport 5C61.Y Select…" at bounding box center [373, 204] width 437 height 29
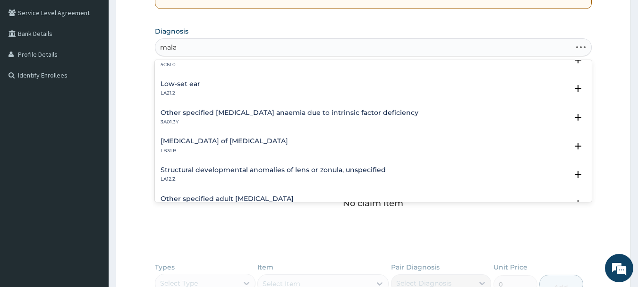
scroll to position [0, 0]
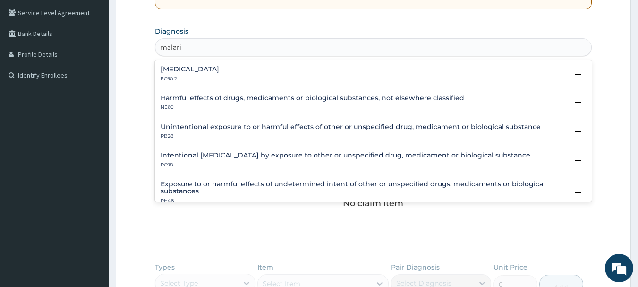
type input "[MEDICAL_DATA]"
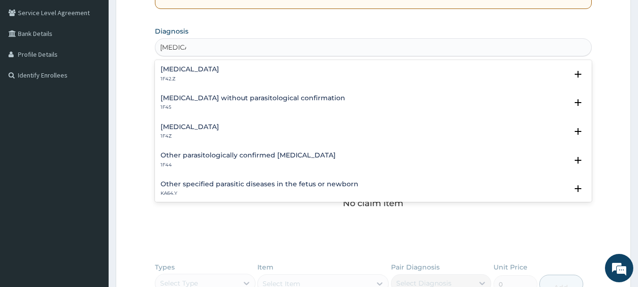
click at [207, 127] on h4 "[MEDICAL_DATA]" at bounding box center [190, 126] width 59 height 7
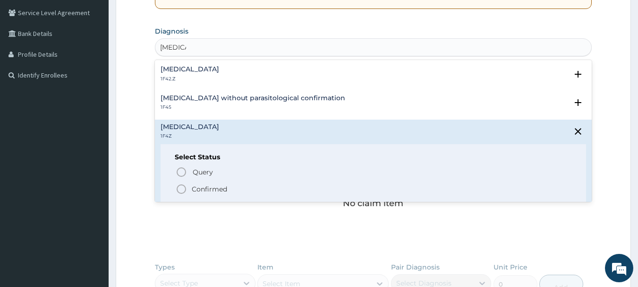
click at [205, 187] on p "Confirmed" at bounding box center [209, 188] width 35 height 9
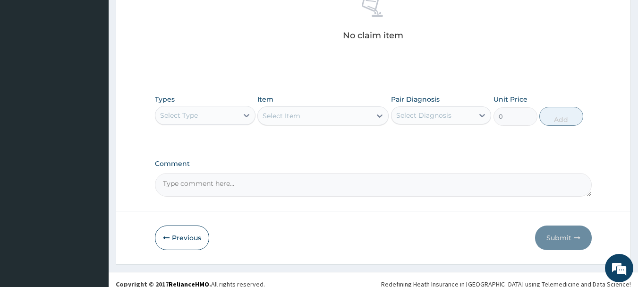
scroll to position [394, 0]
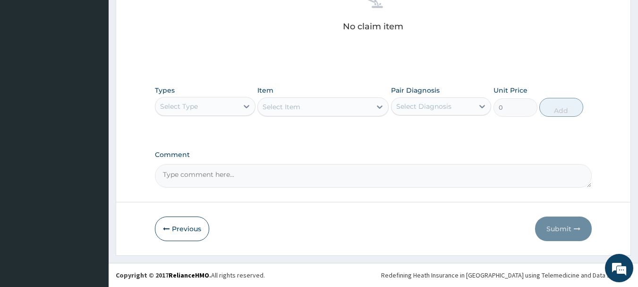
click at [211, 102] on div "Select Type" at bounding box center [196, 106] width 83 height 15
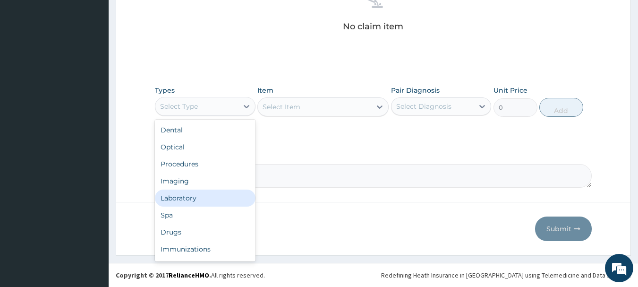
click at [205, 195] on div "Laboratory" at bounding box center [205, 197] width 101 height 17
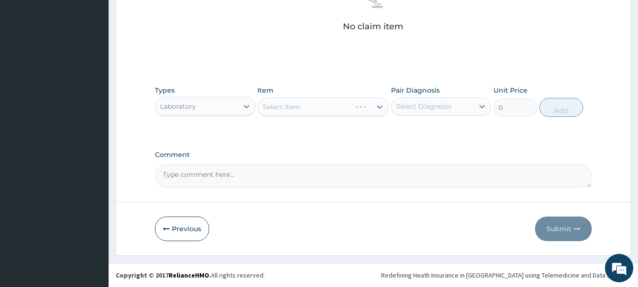
click at [313, 110] on div "Select Item" at bounding box center [322, 106] width 131 height 19
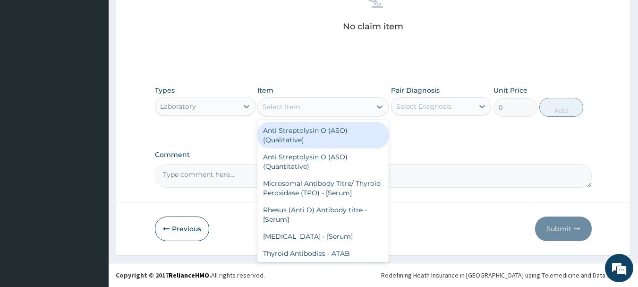
click at [313, 110] on div "Select Item" at bounding box center [314, 106] width 113 height 15
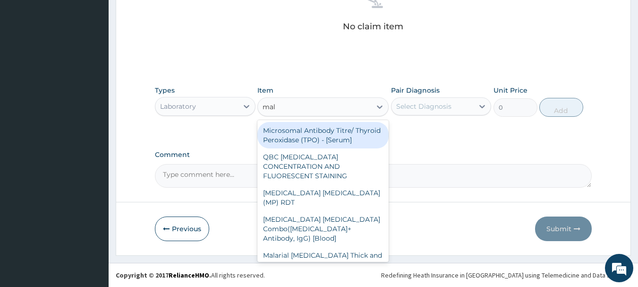
type input "mala"
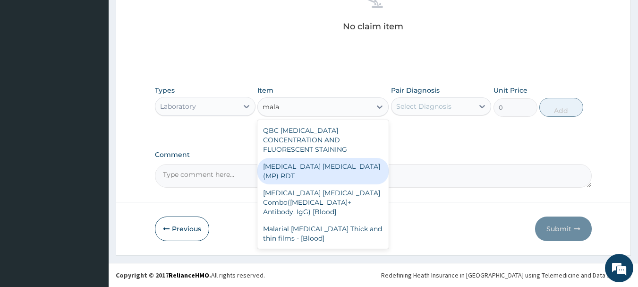
click at [293, 161] on div "[MEDICAL_DATA] [MEDICAL_DATA] (MP) RDT" at bounding box center [322, 171] width 131 height 26
type input "2000"
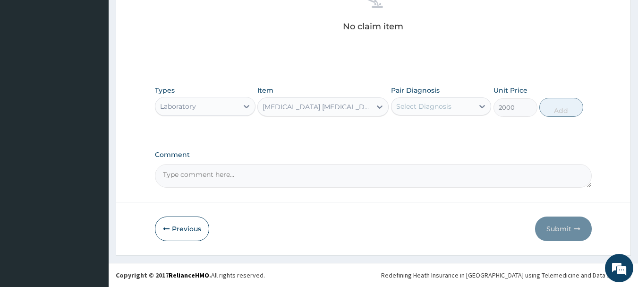
click at [437, 103] on div "Select Diagnosis" at bounding box center [423, 106] width 55 height 9
click at [439, 134] on div "[MEDICAL_DATA]" at bounding box center [441, 130] width 101 height 19
checkbox input "true"
click at [567, 109] on button "Add" at bounding box center [561, 107] width 44 height 19
type input "0"
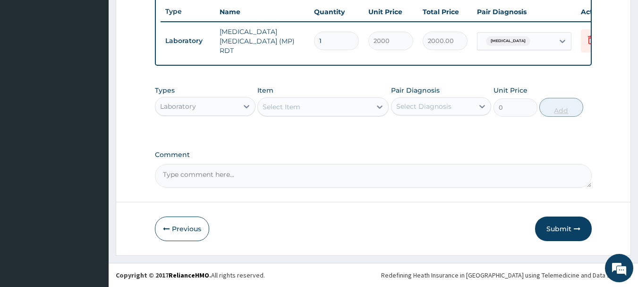
scroll to position [356, 0]
click at [185, 103] on div "Laboratory" at bounding box center [178, 106] width 36 height 9
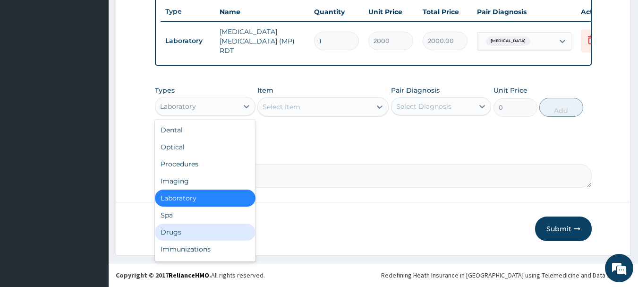
click at [184, 229] on div "Drugs" at bounding box center [205, 231] width 101 height 17
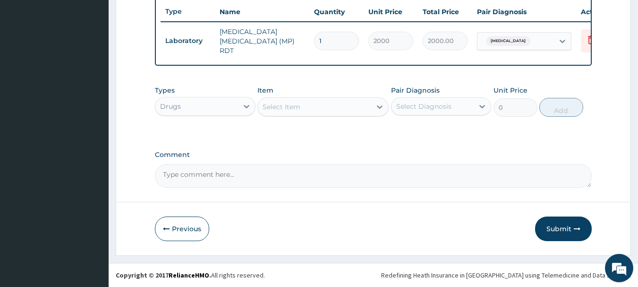
click at [302, 106] on div "Select Item" at bounding box center [314, 106] width 113 height 15
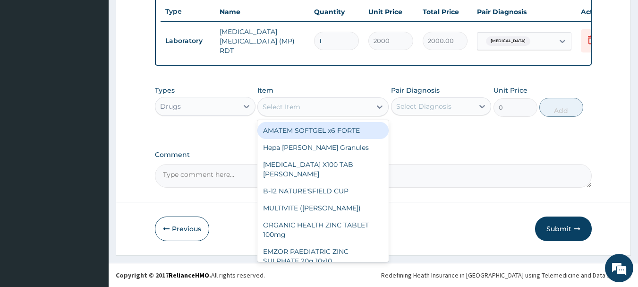
type input "d"
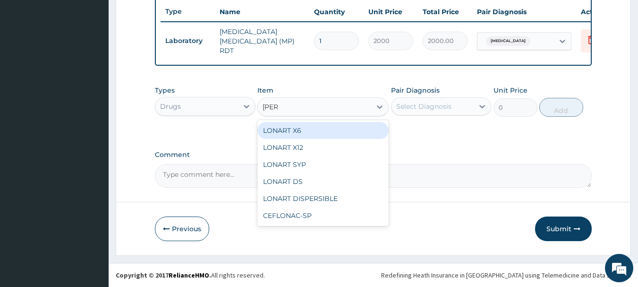
type input "lonar"
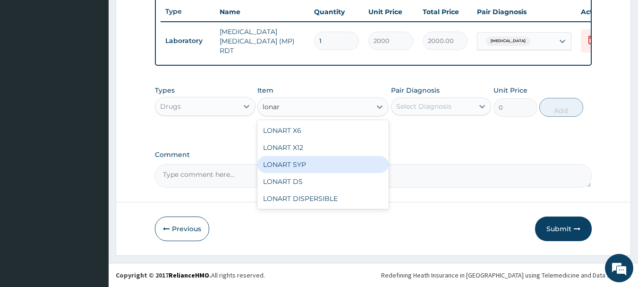
click at [288, 161] on div "LONART SYP" at bounding box center [322, 164] width 131 height 17
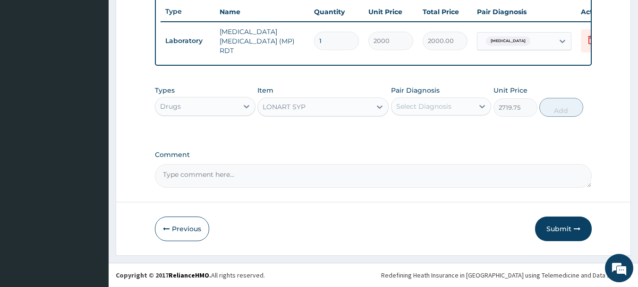
click at [315, 107] on div "LONART SYP" at bounding box center [314, 106] width 113 height 15
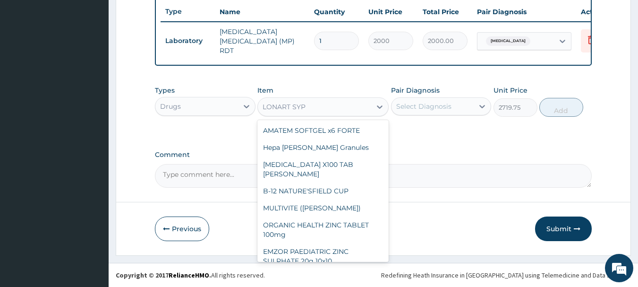
scroll to position [5116, 0]
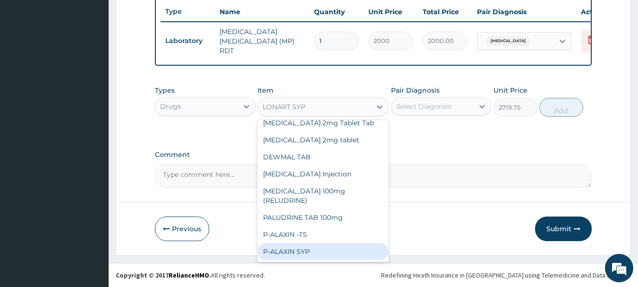
click at [304, 243] on div "P-ALAXIN SYP" at bounding box center [322, 251] width 131 height 17
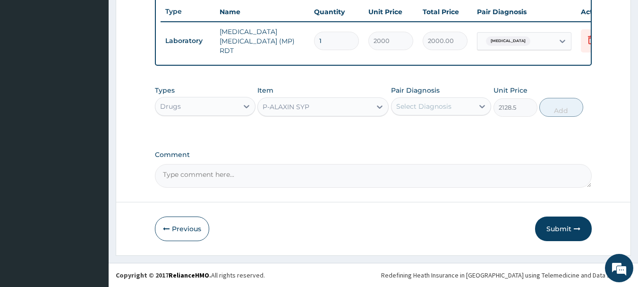
click at [360, 110] on div "P-ALAXIN SYP" at bounding box center [314, 106] width 113 height 15
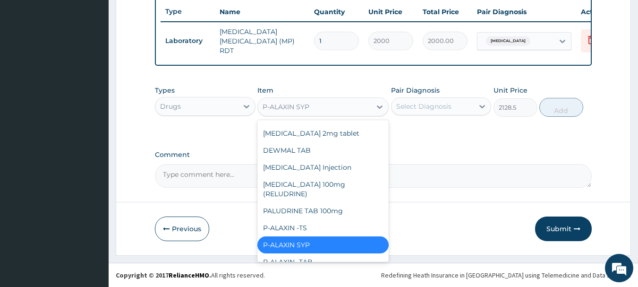
scroll to position [5123, 0]
click at [288, 270] on div "MAXIQUINE Syrup 100ml" at bounding box center [322, 278] width 131 height 17
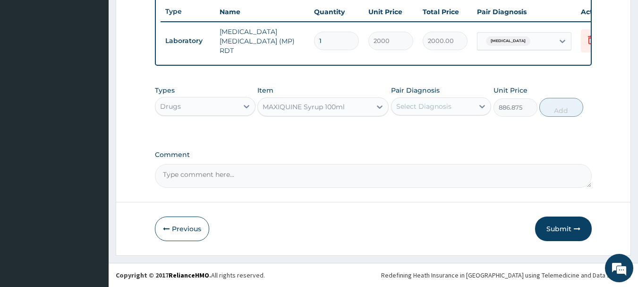
click at [286, 112] on div "MAXIQUINE Syrup 100ml" at bounding box center [314, 106] width 113 height 15
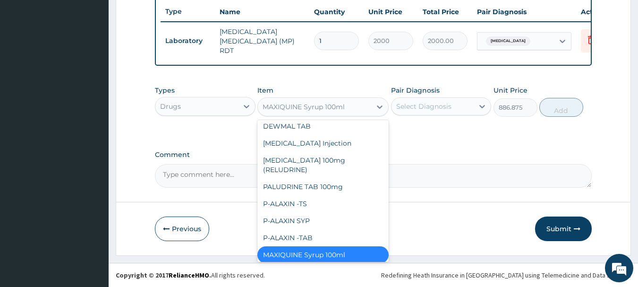
scroll to position [5163, 0]
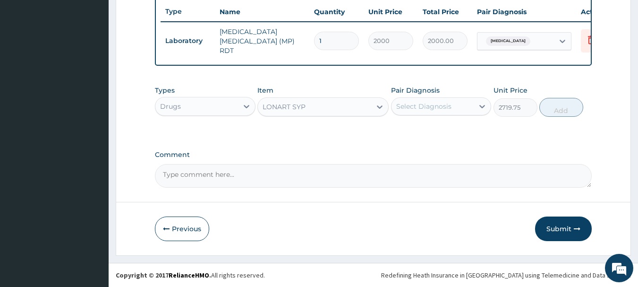
click at [330, 114] on div "LONART SYP" at bounding box center [322, 106] width 131 height 19
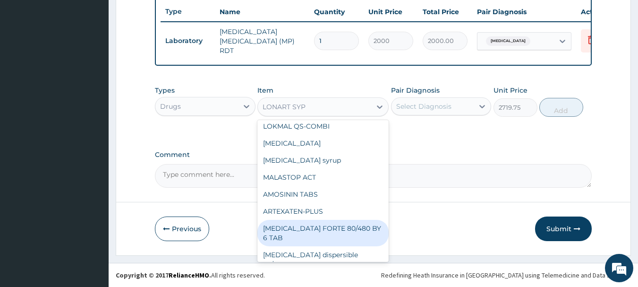
scroll to position [5412, 0]
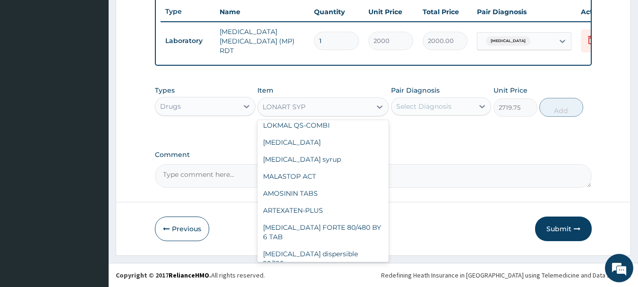
type input "1182.5"
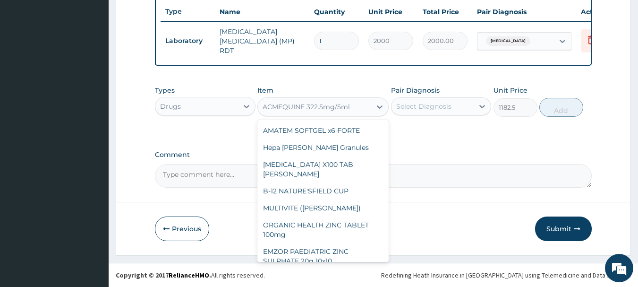
click at [290, 104] on div "ACMEQUINE 322.5mg/5ml" at bounding box center [305, 106] width 87 height 9
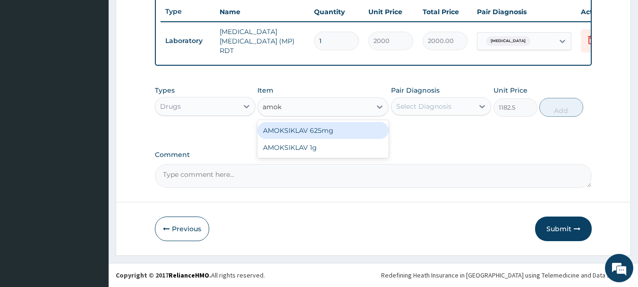
scroll to position [0, 0]
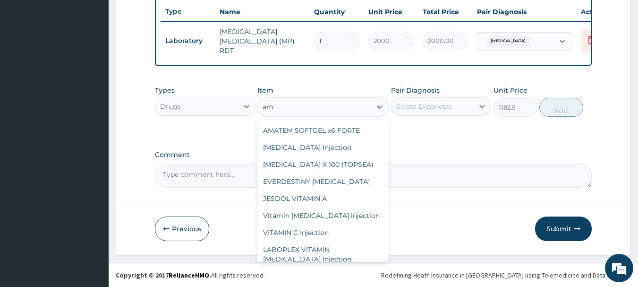
type input "a"
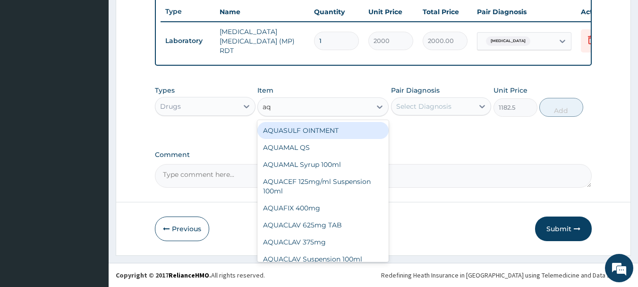
type input "aqu"
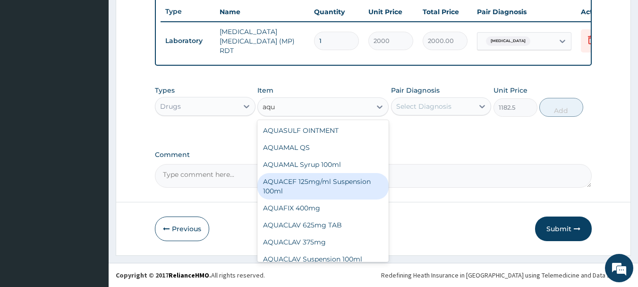
click at [316, 189] on div "AQUACEF 125mg/ml Suspension 100ml" at bounding box center [322, 186] width 131 height 26
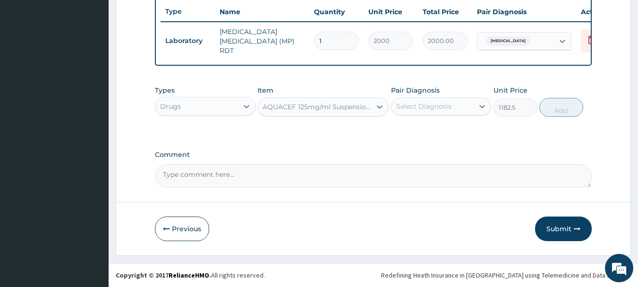
type input "3000"
click at [326, 105] on div "AQUACEF 125mg/ml Suspension 100ml" at bounding box center [317, 106] width 110 height 9
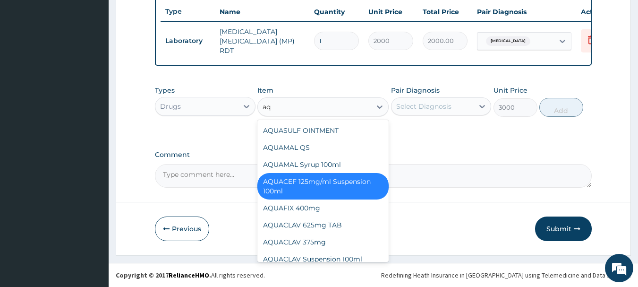
type input "aqu"
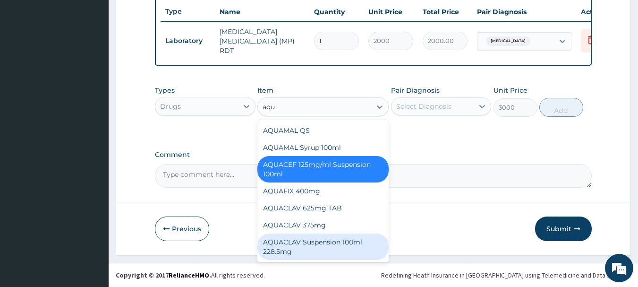
click at [343, 253] on div "AQUACLAV Suspension 100ml 228.5mg" at bounding box center [322, 246] width 131 height 26
type input "2365"
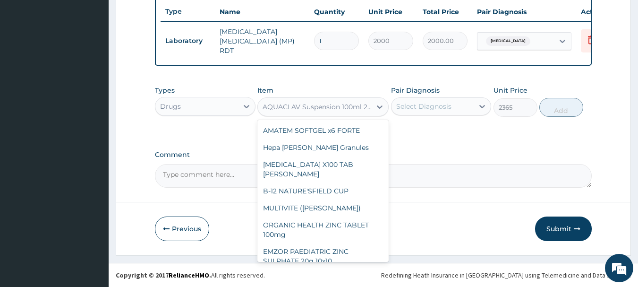
click at [351, 111] on div "AQUACLAV Suspension 100ml 228.5mg" at bounding box center [314, 106] width 113 height 15
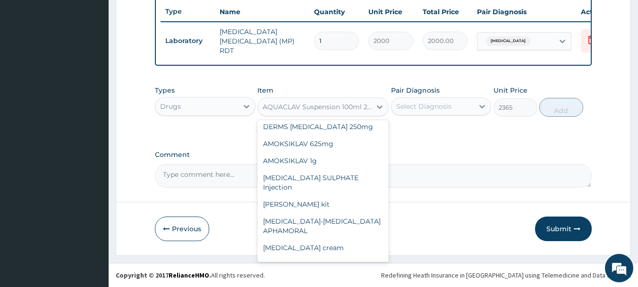
scroll to position [12184, 0]
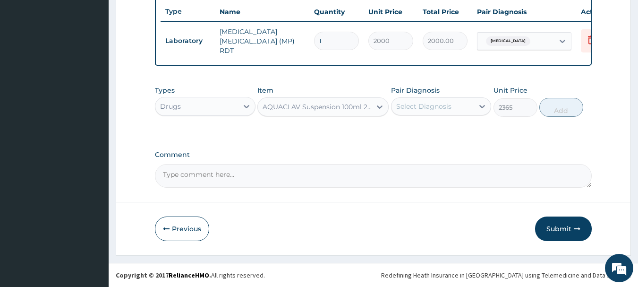
click at [325, 104] on div "AQUACLAV Suspension 100ml 228.5mg" at bounding box center [317, 106] width 110 height 9
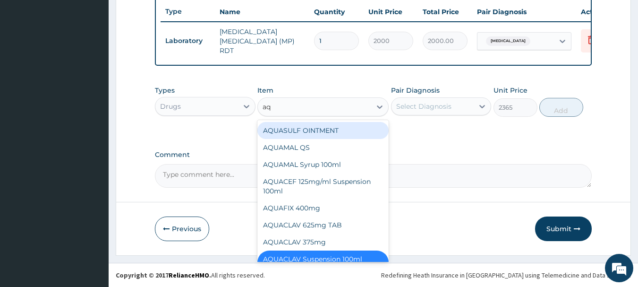
type input "aqu"
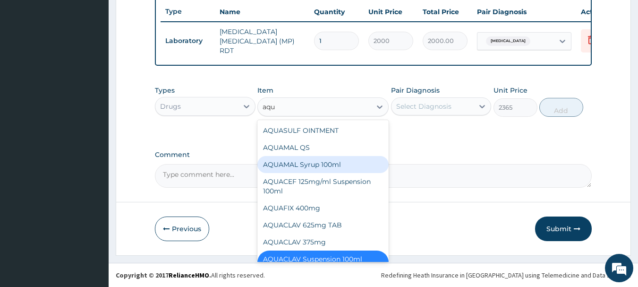
click at [325, 172] on div "AQUAMAL Syrup 100ml" at bounding box center [322, 164] width 131 height 17
type input "1182.5"
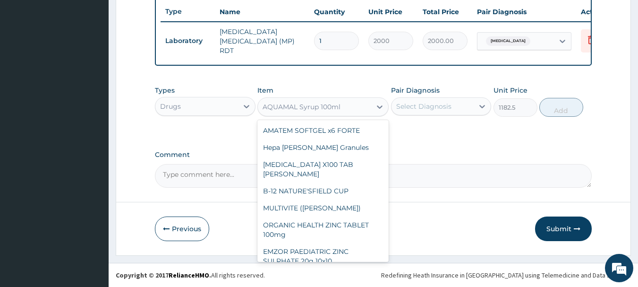
click at [300, 102] on div "AQUAMAL Syrup 100ml" at bounding box center [301, 106] width 78 height 9
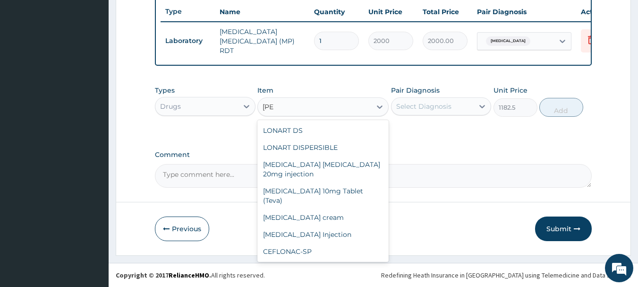
scroll to position [0, 0]
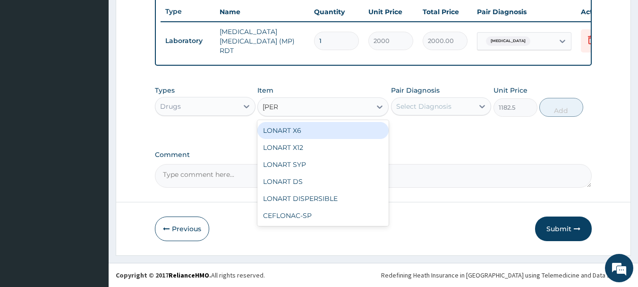
type input "lonar"
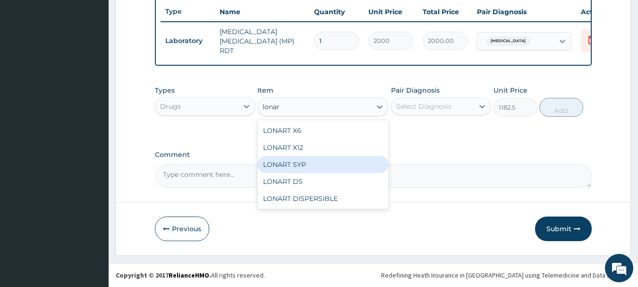
click at [300, 164] on div "LONART SYP" at bounding box center [322, 164] width 131 height 17
type input "2719.75"
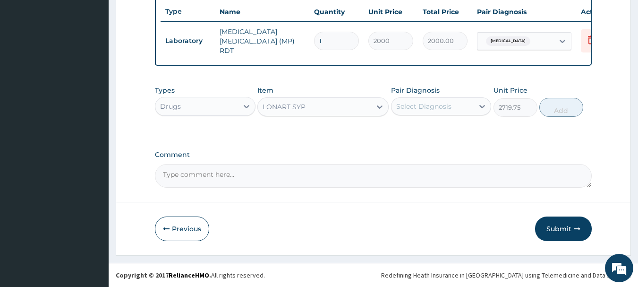
click at [292, 107] on div "LONART SYP" at bounding box center [283, 106] width 43 height 9
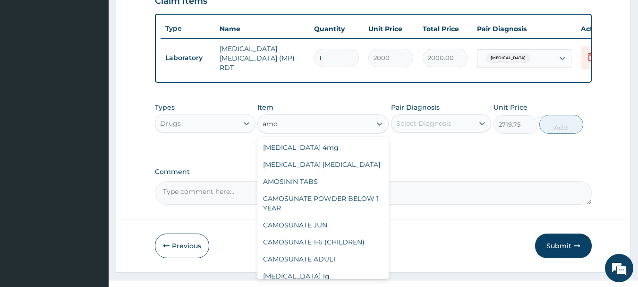
scroll to position [313, 0]
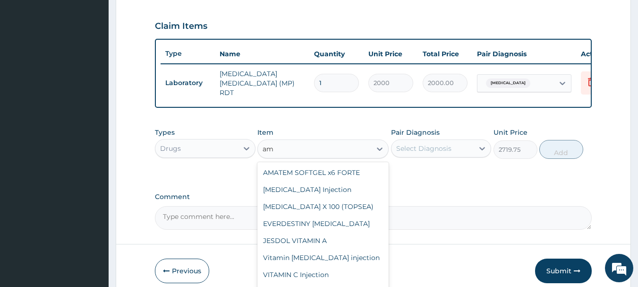
type input "a"
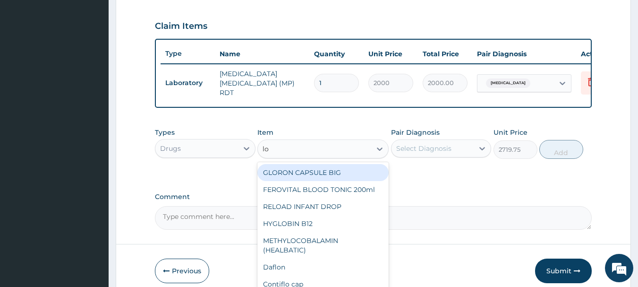
type input "lon"
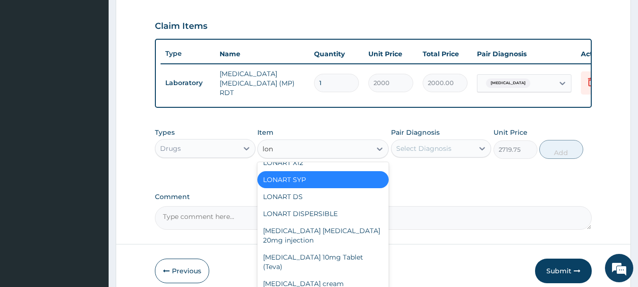
scroll to position [119, 0]
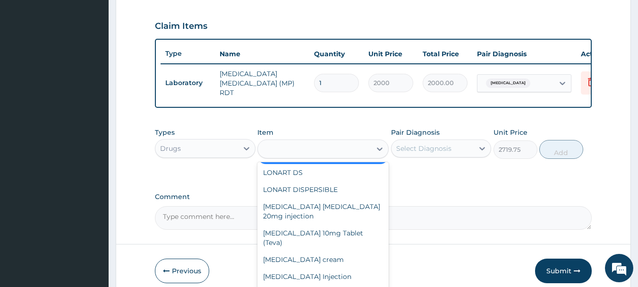
click at [306, 156] on div "lon" at bounding box center [314, 148] width 113 height 15
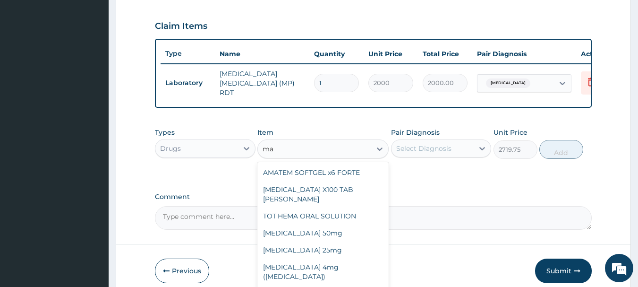
type input "m"
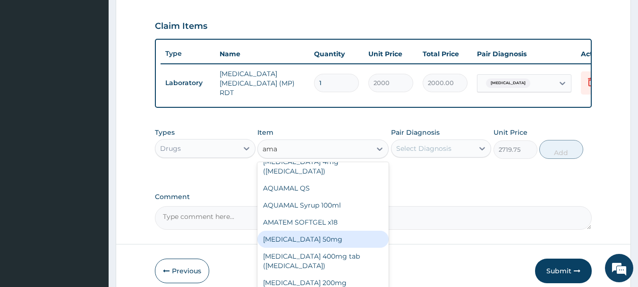
scroll to position [51, 0]
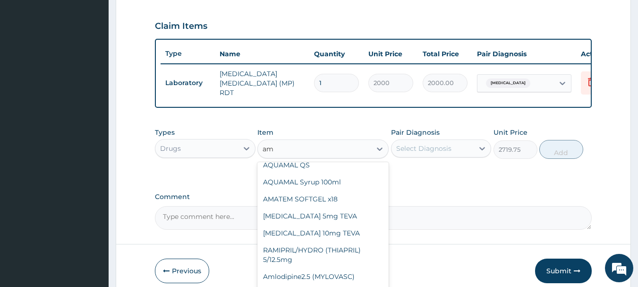
type input "a"
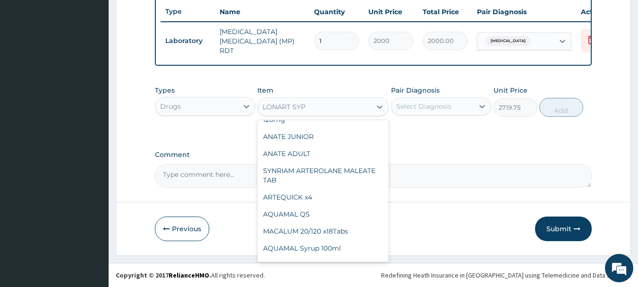
scroll to position [5820, 0]
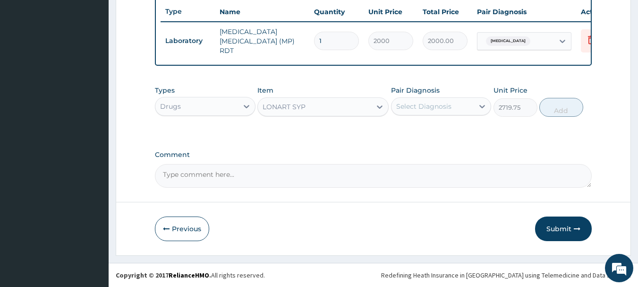
click at [297, 101] on div "LONART SYP" at bounding box center [314, 106] width 113 height 15
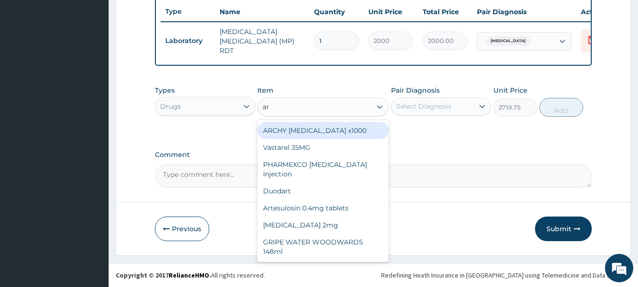
type input "art"
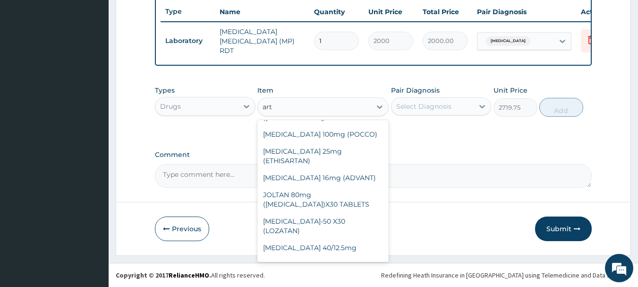
scroll to position [472, 0]
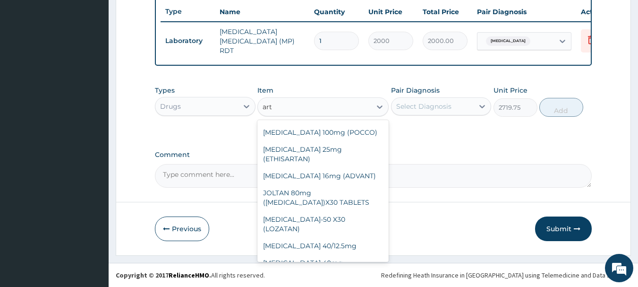
drag, startPoint x: 384, startPoint y: 256, endPoint x: 351, endPoint y: 248, distance: 34.5
click at [351, 254] on div "[MEDICAL_DATA] 40mg (SAFETELMI)" at bounding box center [322, 267] width 131 height 26
type input "236.5"
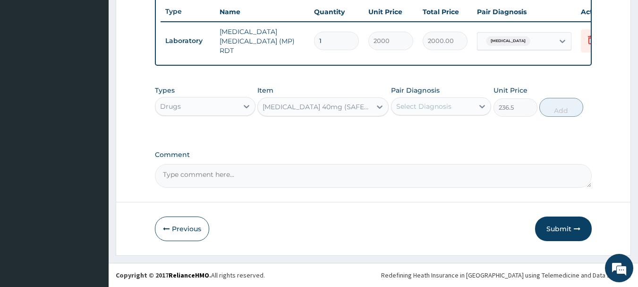
click at [293, 101] on div "[MEDICAL_DATA] 40mg (SAFETELMI)" at bounding box center [314, 106] width 113 height 15
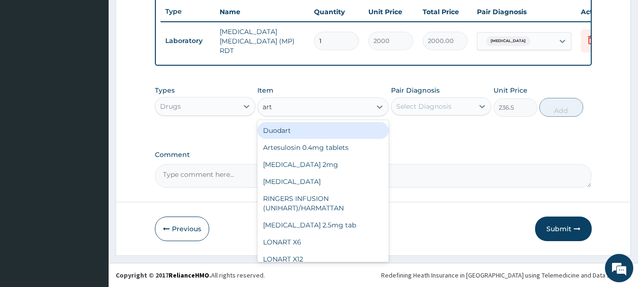
type input "arte"
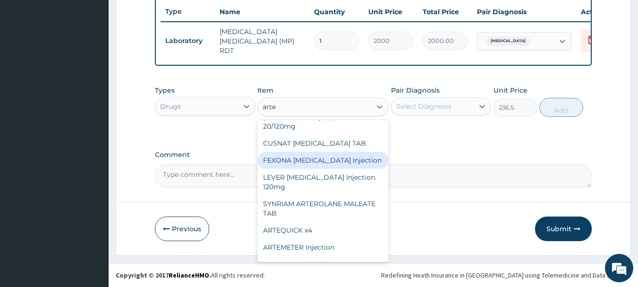
scroll to position [104, 0]
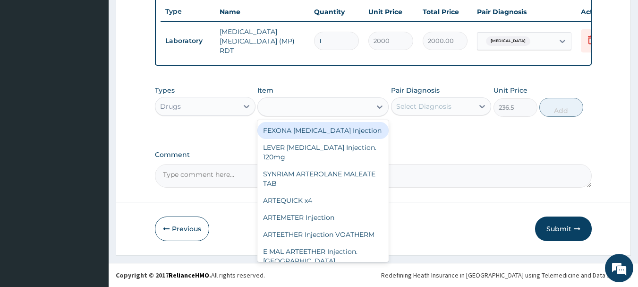
click at [298, 110] on div "arte" at bounding box center [314, 106] width 113 height 15
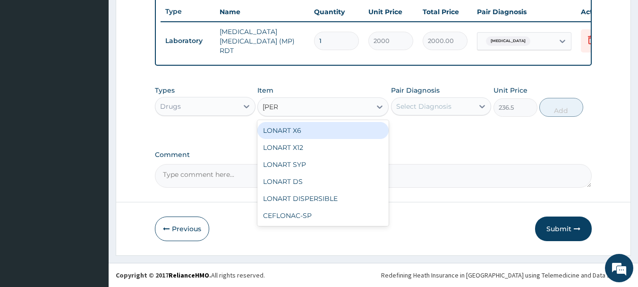
type input "lonar"
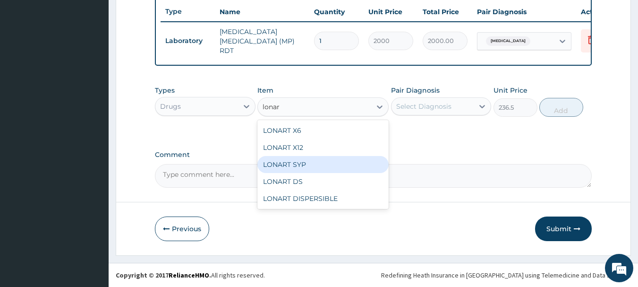
click at [305, 170] on div "LONART SYP" at bounding box center [322, 164] width 131 height 17
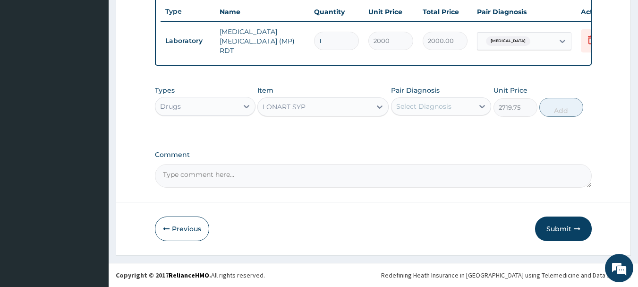
click at [309, 116] on div "LONART SYP" at bounding box center [322, 106] width 131 height 19
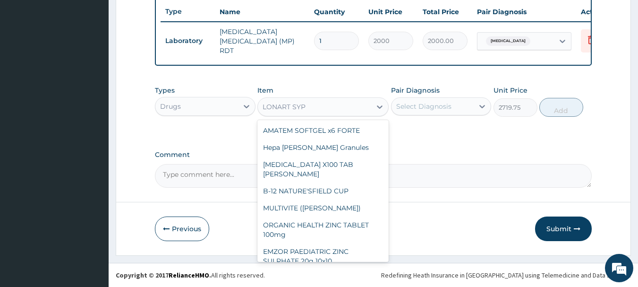
scroll to position [5116, 0]
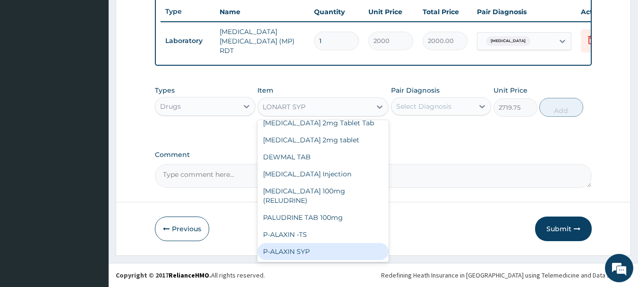
click at [308, 243] on div "P-ALAXIN SYP" at bounding box center [322, 251] width 131 height 17
type input "2128.5"
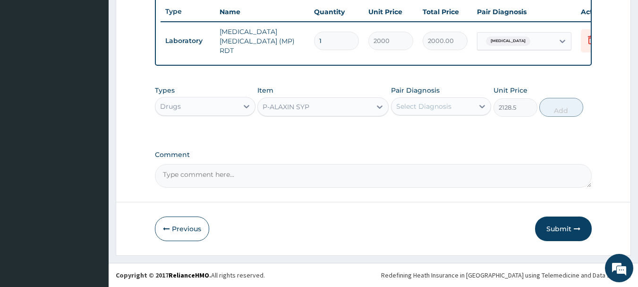
click at [298, 103] on div "P-ALAXIN SYP" at bounding box center [285, 106] width 47 height 9
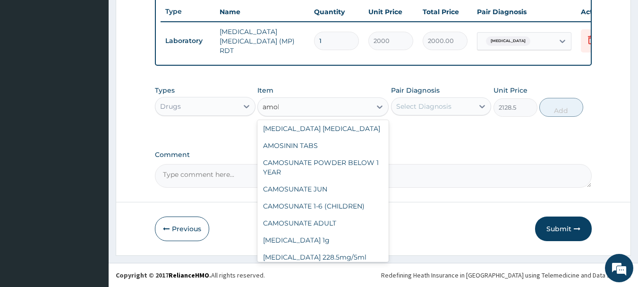
scroll to position [0, 0]
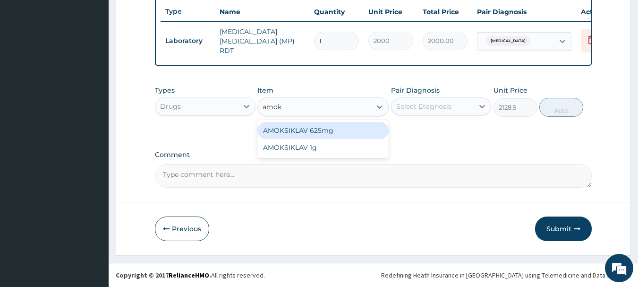
type input "amo"
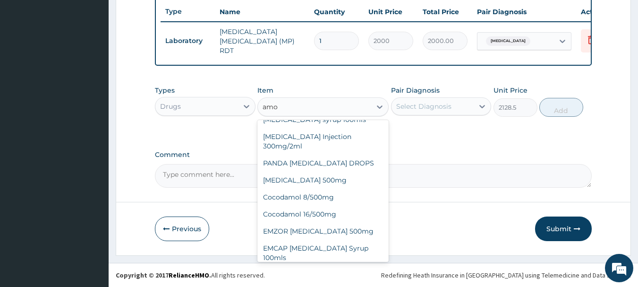
scroll to position [361, 0]
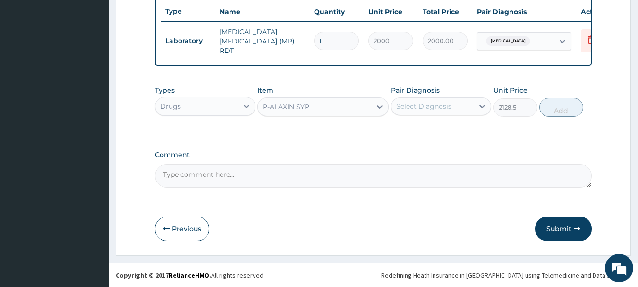
click at [342, 112] on div "P-ALAXIN SYP" at bounding box center [314, 106] width 113 height 15
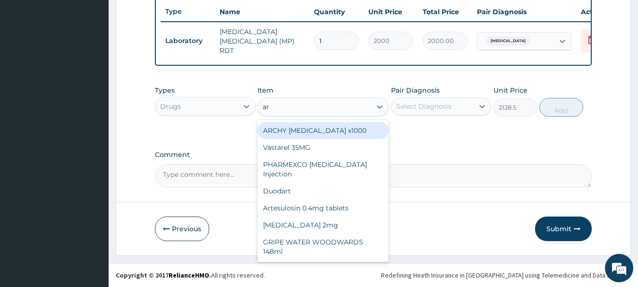
type input "art"
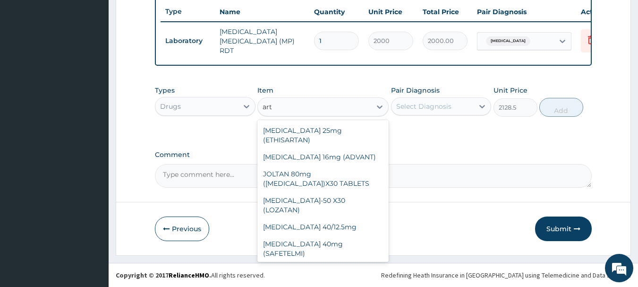
scroll to position [508, 0]
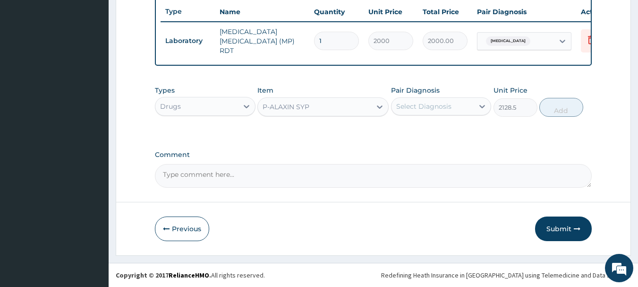
click at [290, 108] on div "P-ALAXIN SYP" at bounding box center [314, 106] width 113 height 15
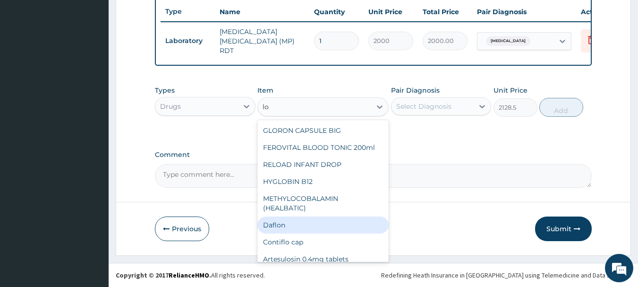
type input "l"
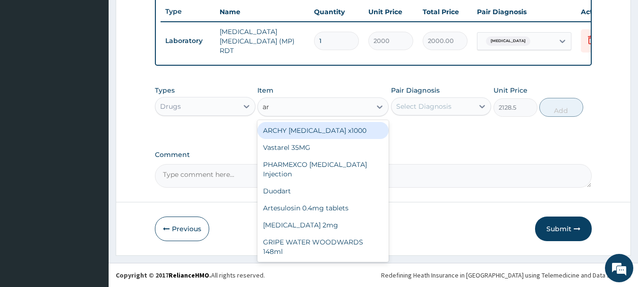
type input "art"
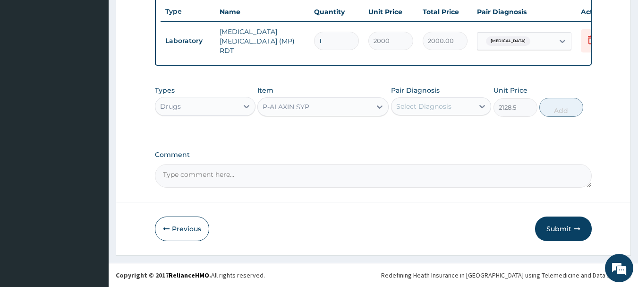
click at [298, 100] on div "P-ALAXIN SYP" at bounding box center [314, 106] width 113 height 15
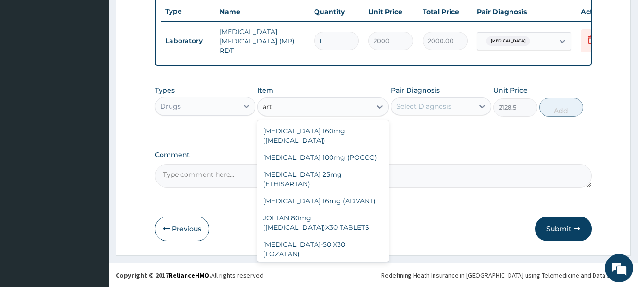
scroll to position [478, 0]
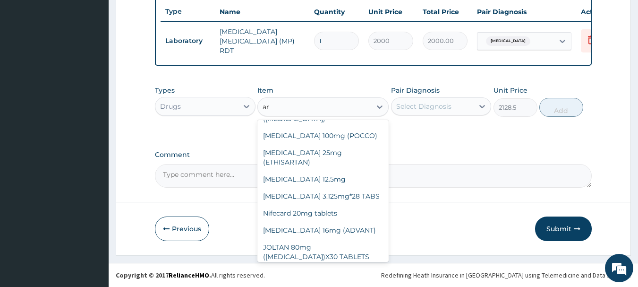
type input "a"
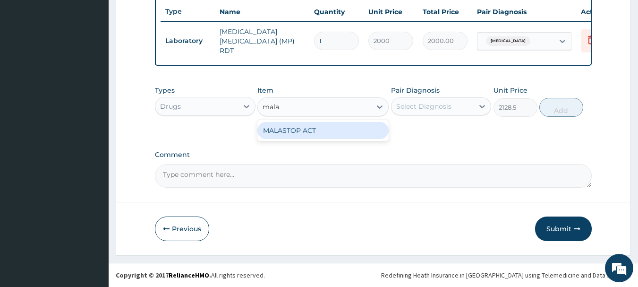
scroll to position [0, 0]
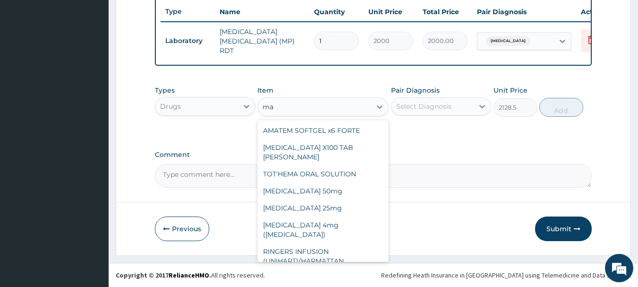
type input "m"
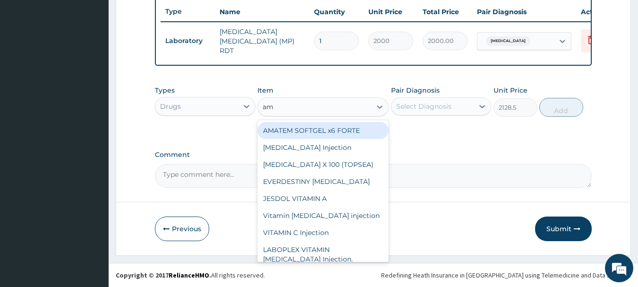
type input "ama"
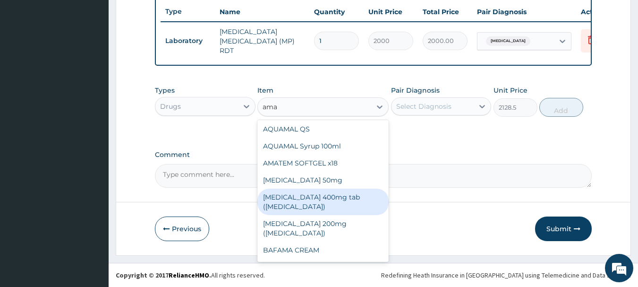
scroll to position [51, 0]
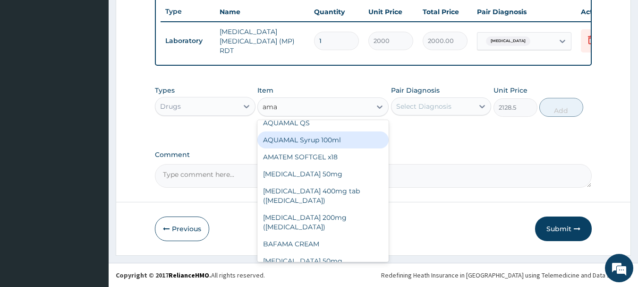
click at [364, 131] on div "AQUAMAL Syrup 100ml" at bounding box center [322, 139] width 131 height 17
type input "1182.5"
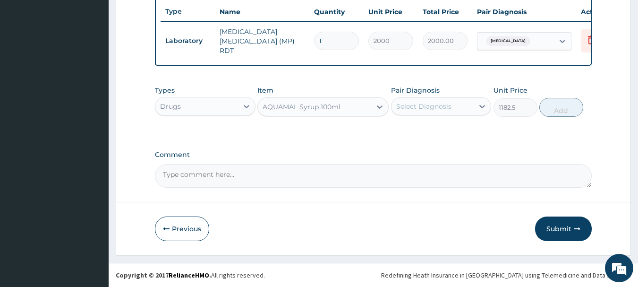
click at [347, 97] on div "AQUAMAL Syrup 100ml" at bounding box center [322, 106] width 131 height 19
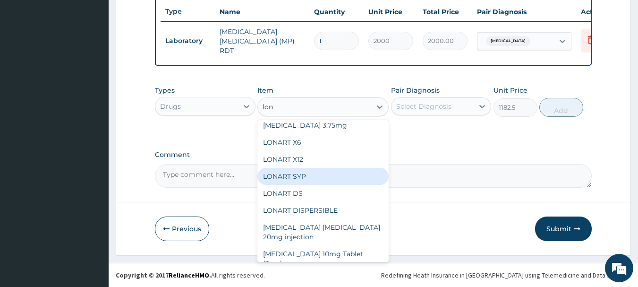
scroll to position [50, 0]
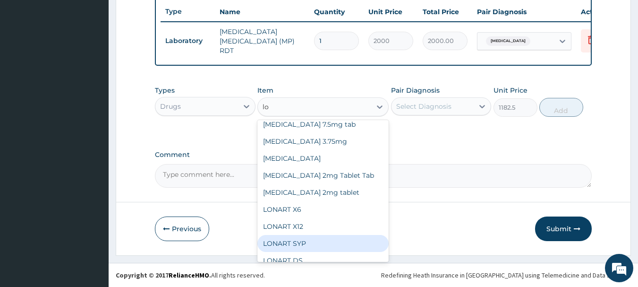
type input "l"
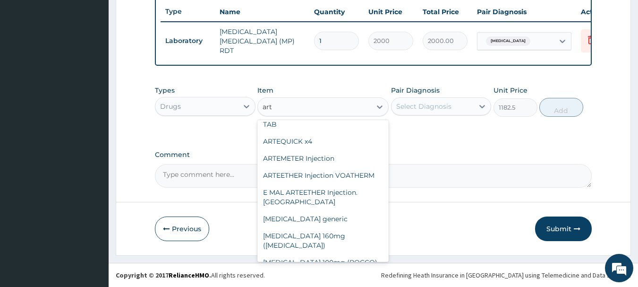
scroll to position [357, 0]
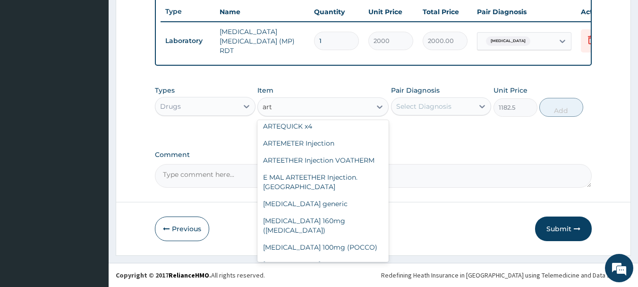
type input "art"
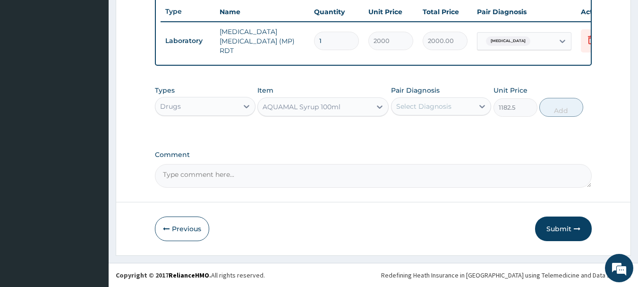
click at [501, 167] on textarea "Comment" at bounding box center [373, 176] width 437 height 24
